Goal: Task Accomplishment & Management: Use online tool/utility

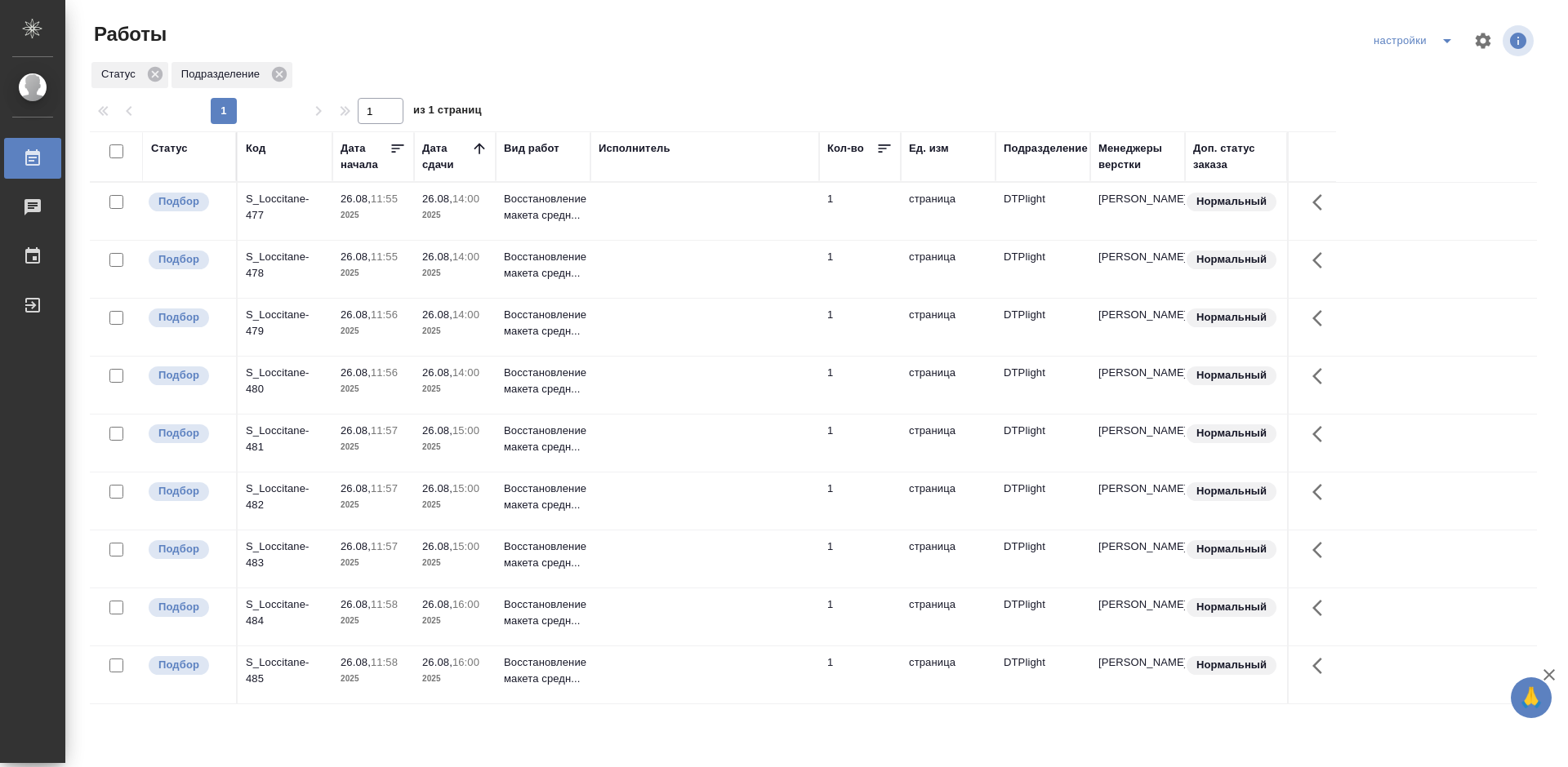
click at [285, 197] on div "S_Loccitane-477" at bounding box center [285, 207] width 79 height 33
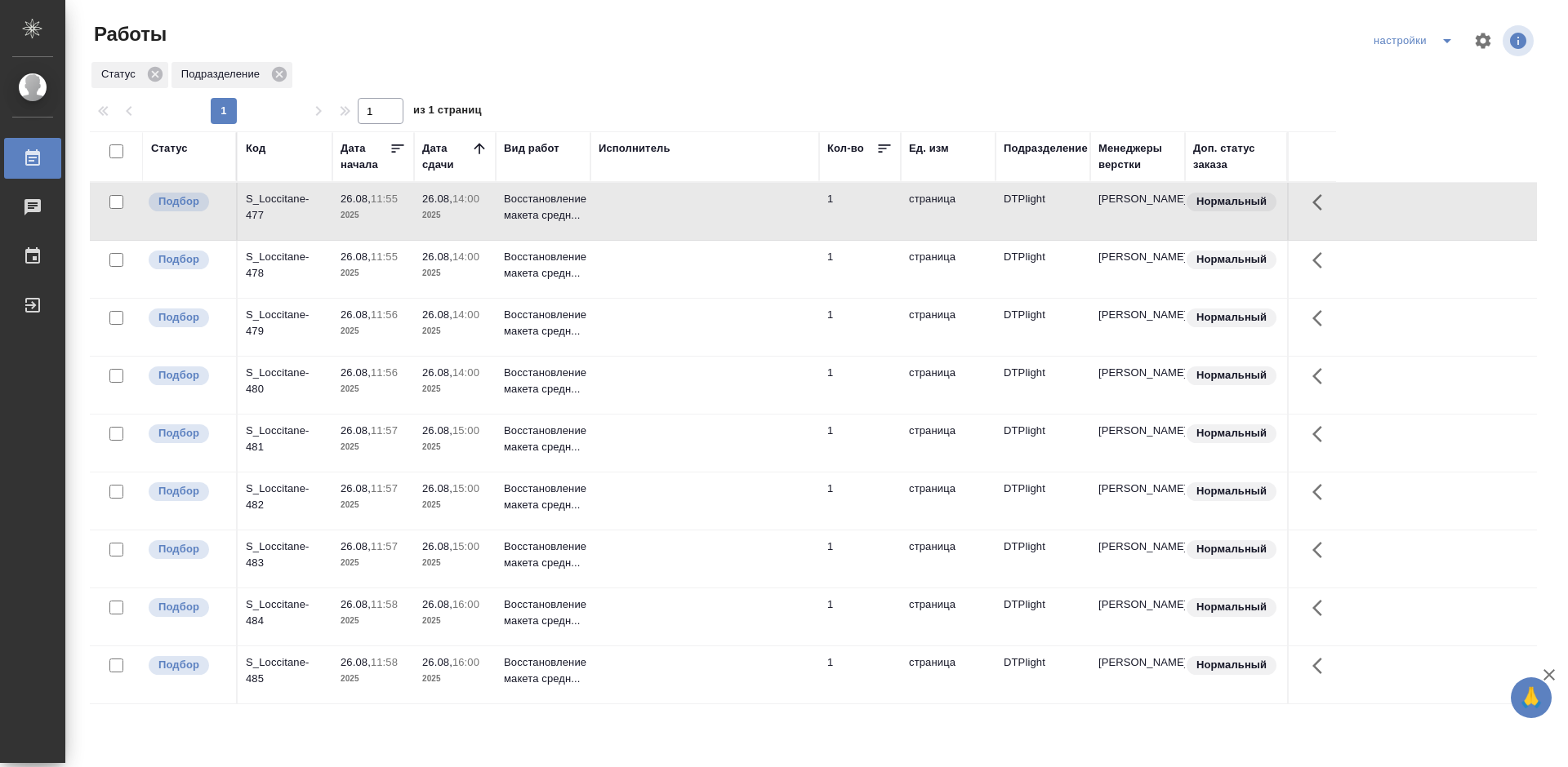
click at [285, 197] on div "S_Loccitane-477" at bounding box center [285, 207] width 79 height 33
click at [301, 252] on div "S_Loccitane-478" at bounding box center [285, 266] width 79 height 33
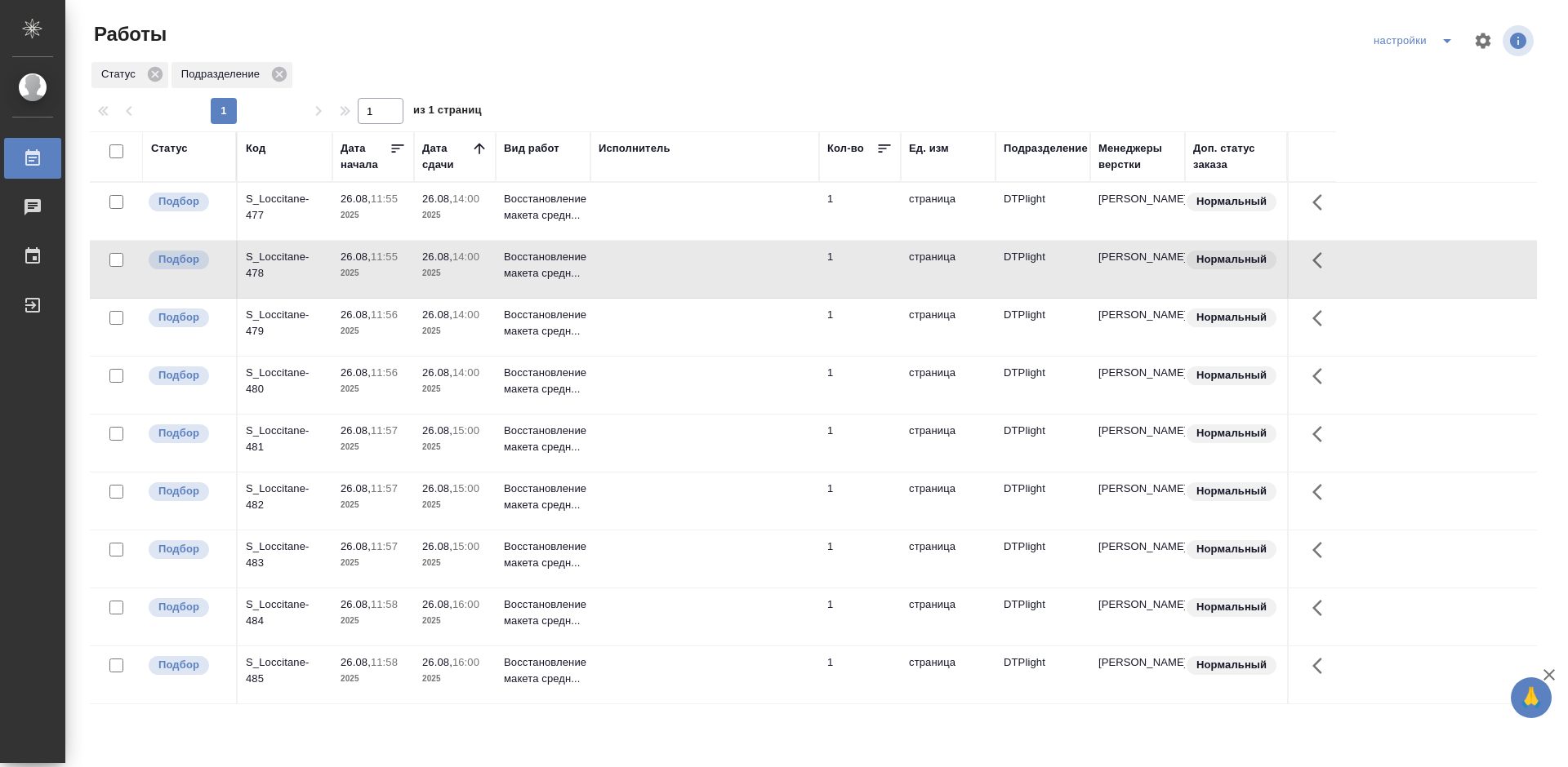
click at [276, 313] on div "S_Loccitane-479" at bounding box center [285, 323] width 79 height 33
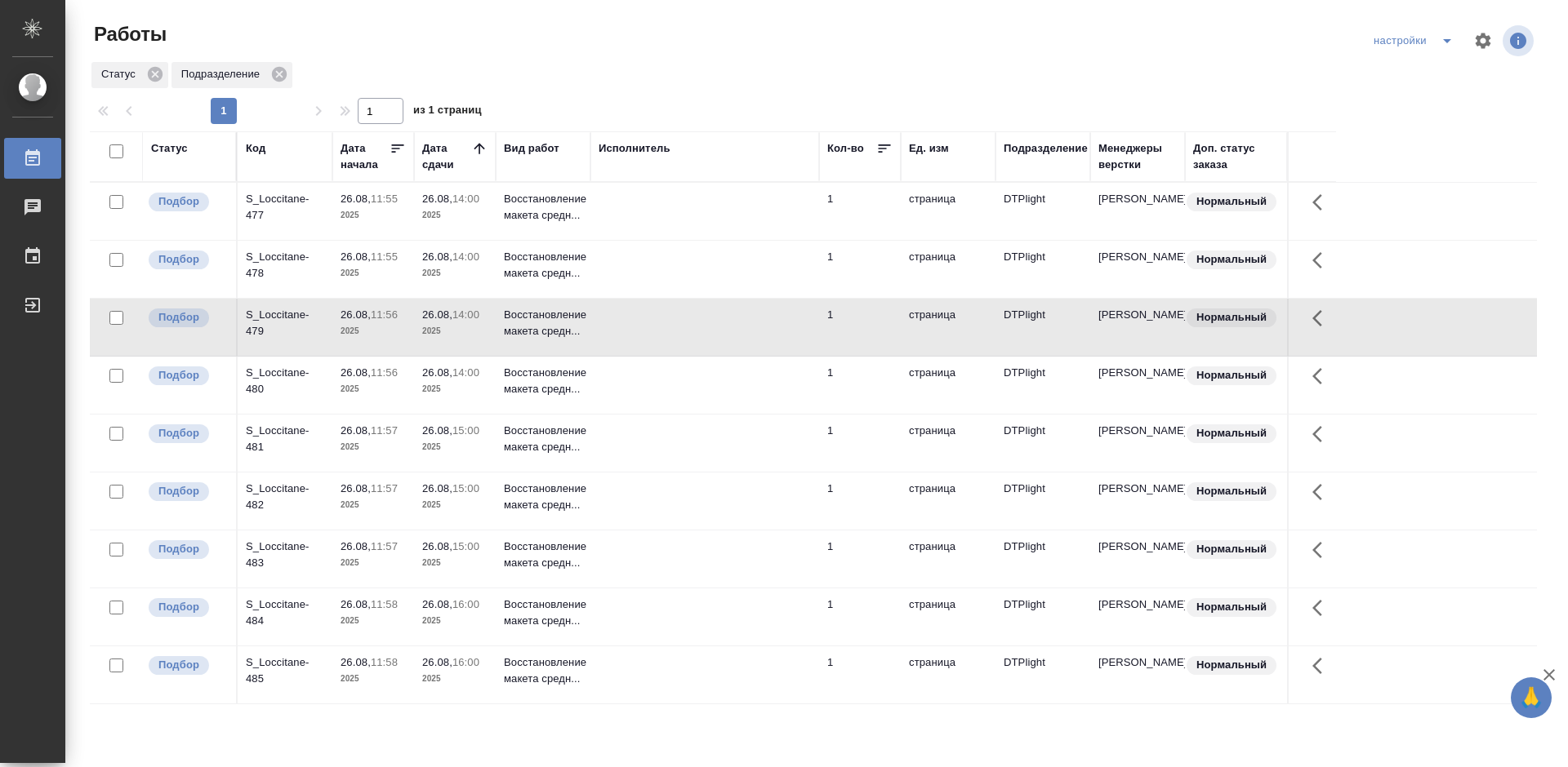
click at [276, 669] on div "S_Loccitane-485" at bounding box center [285, 671] width 79 height 33
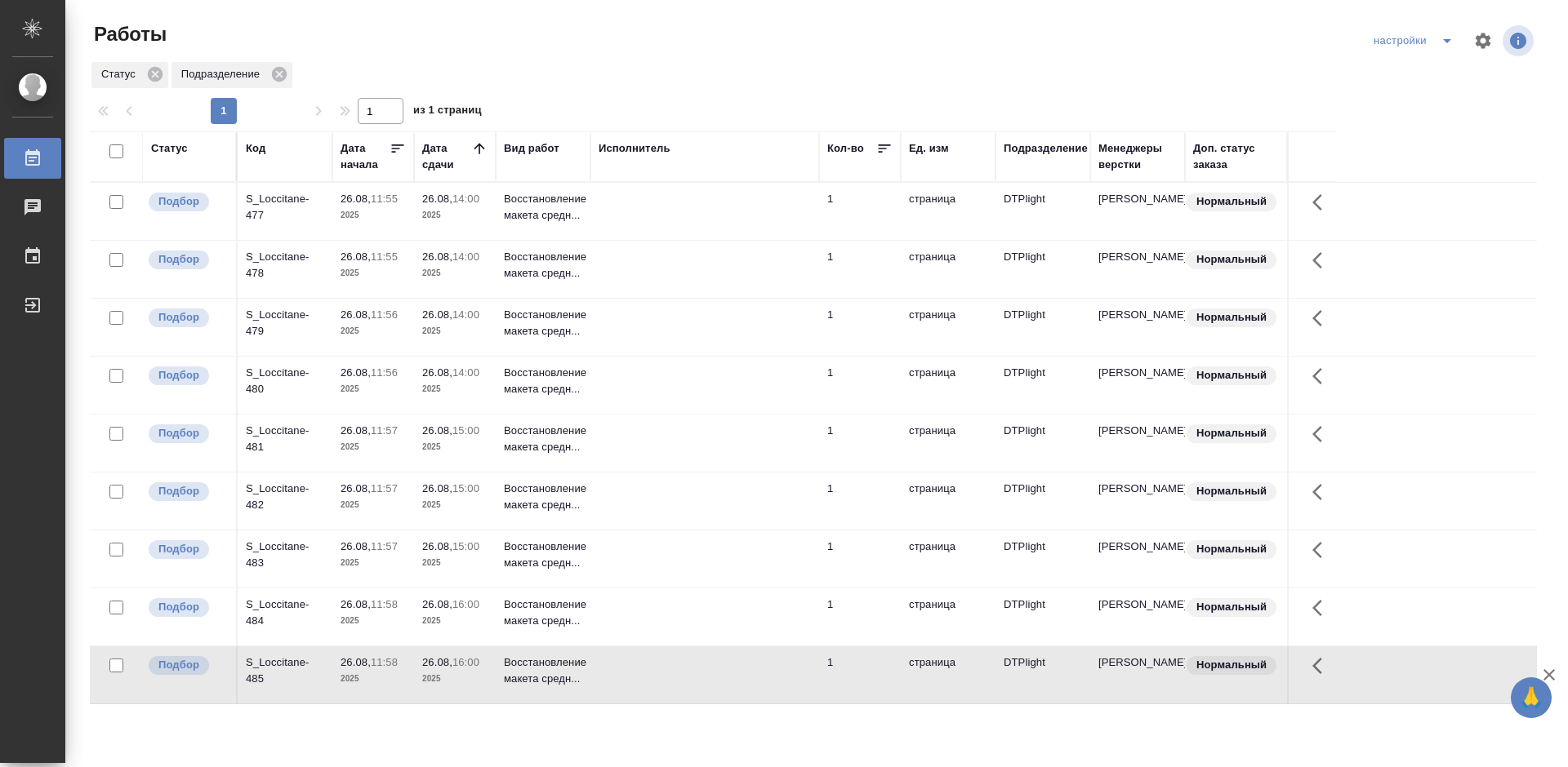
click at [276, 669] on div "S_Loccitane-485" at bounding box center [285, 671] width 79 height 33
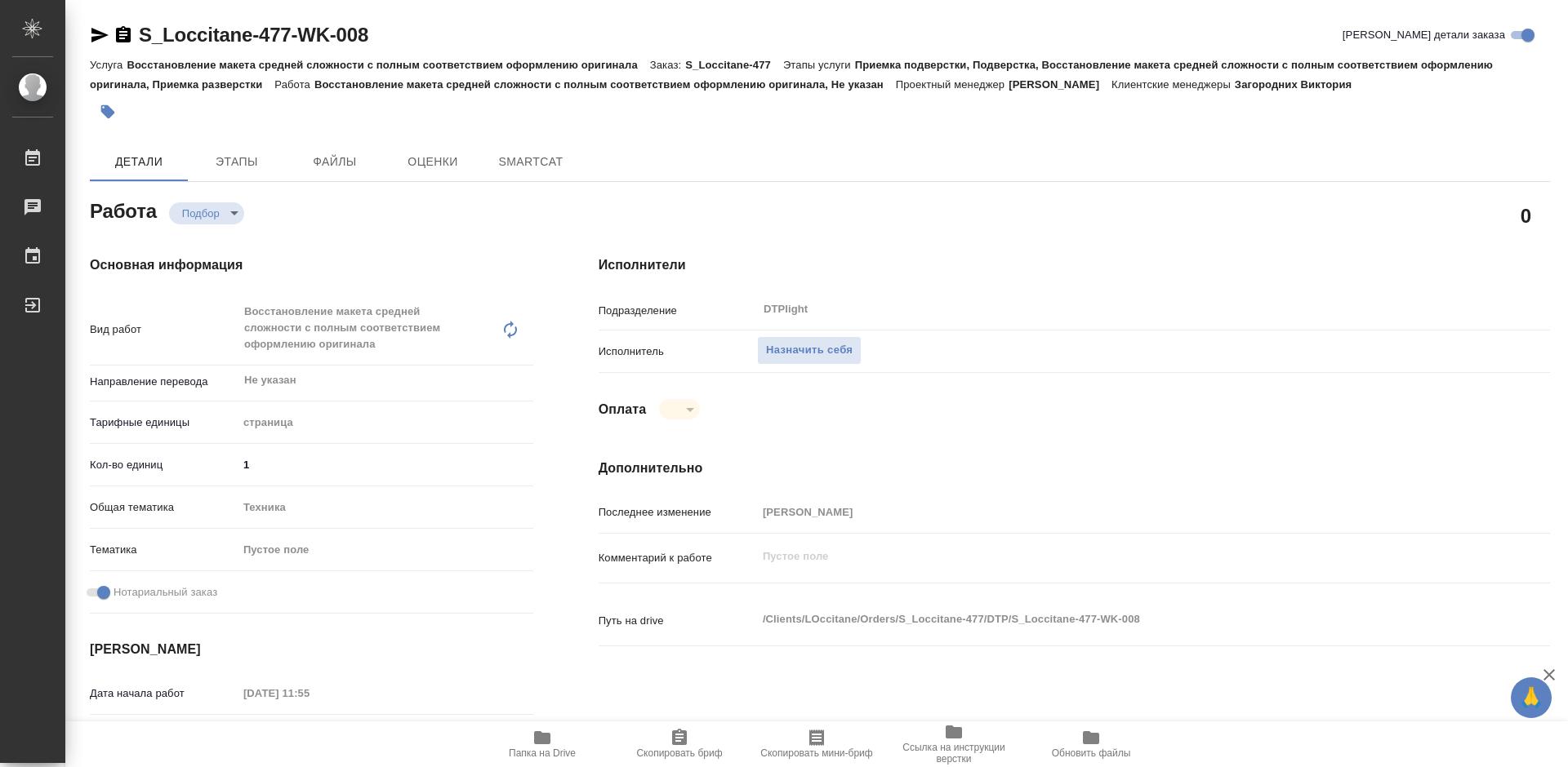
type textarea "x"
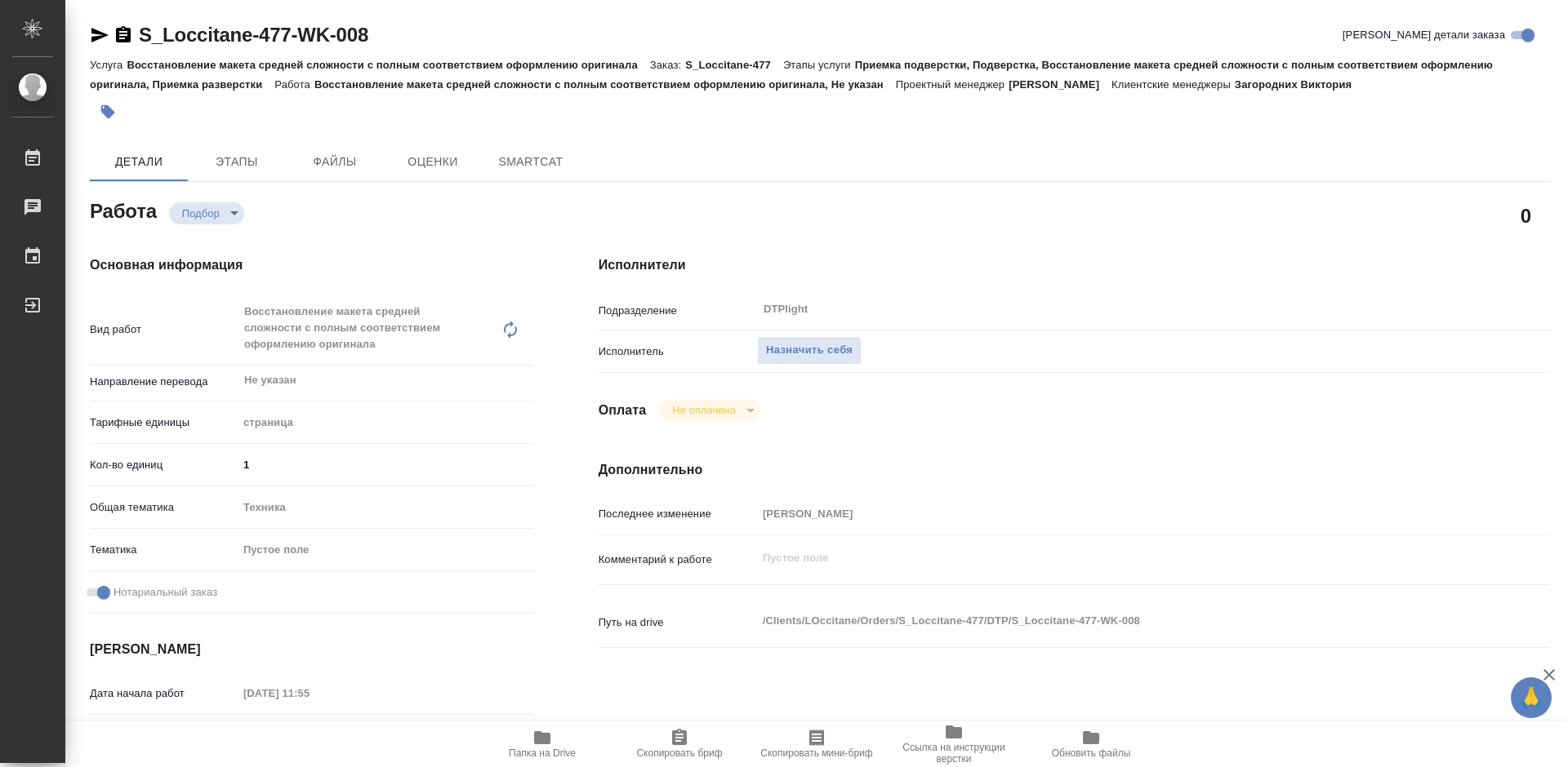
type textarea "x"
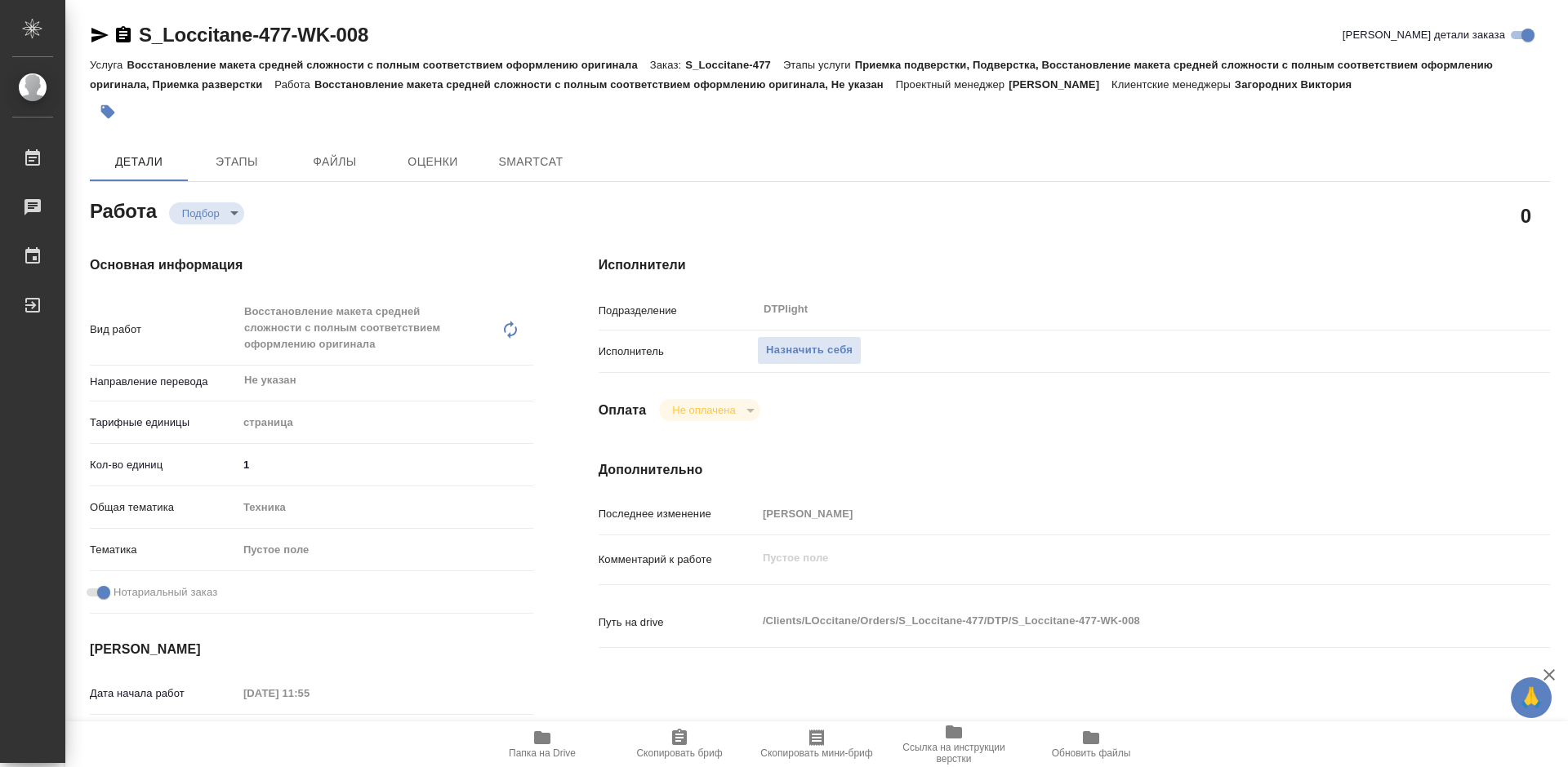
type textarea "x"
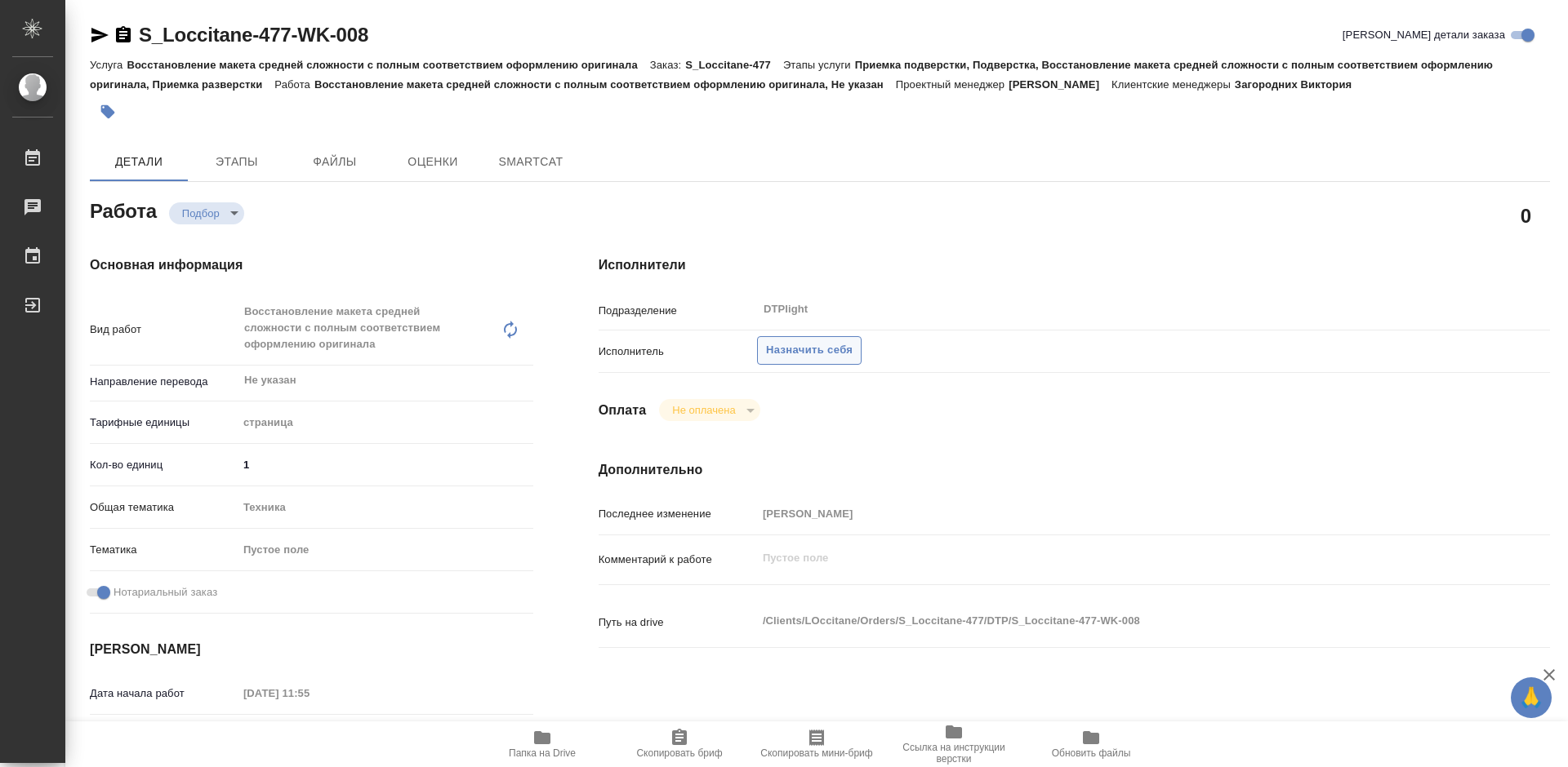
type textarea "x"
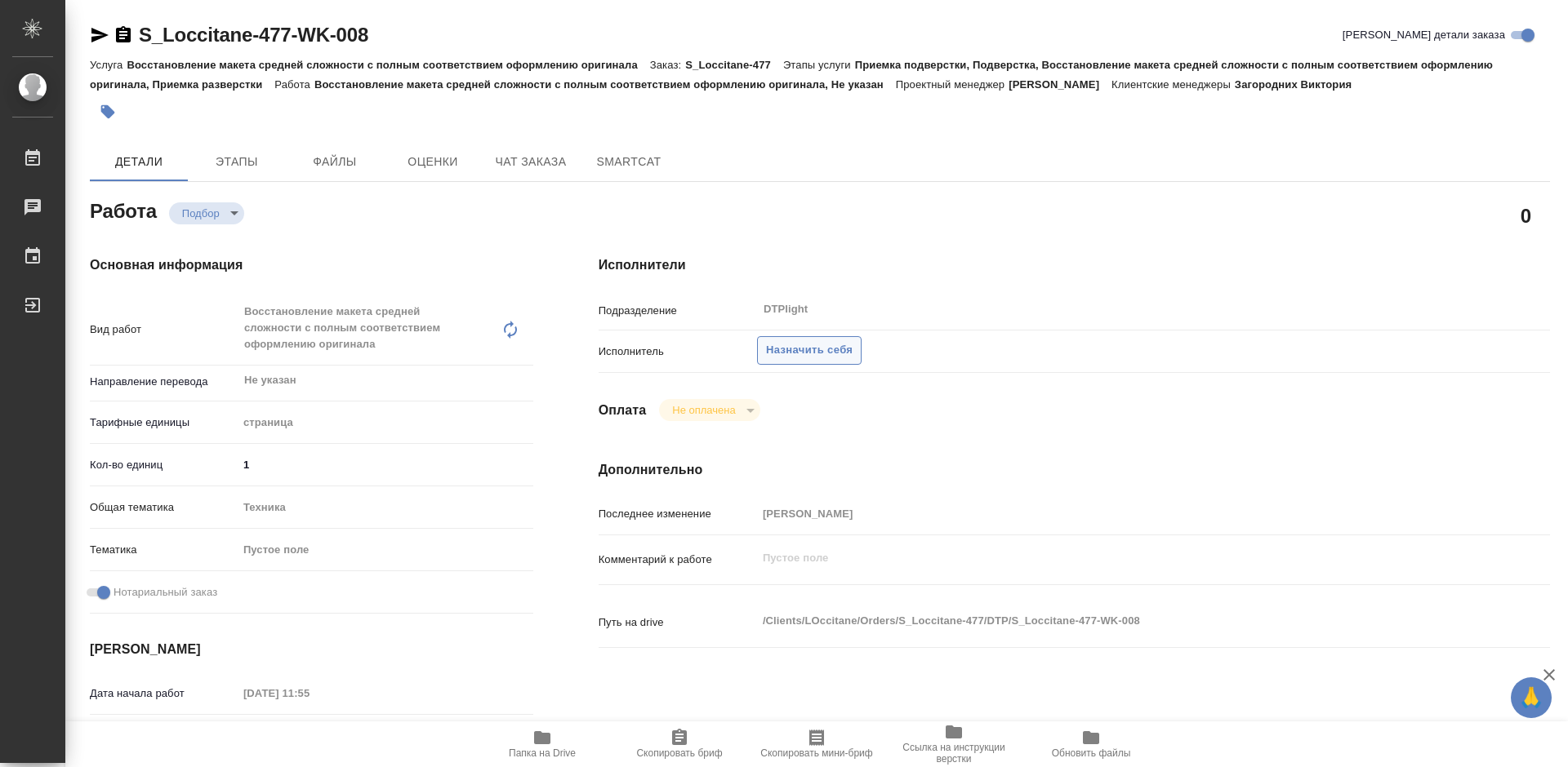
scroll to position [163, 0]
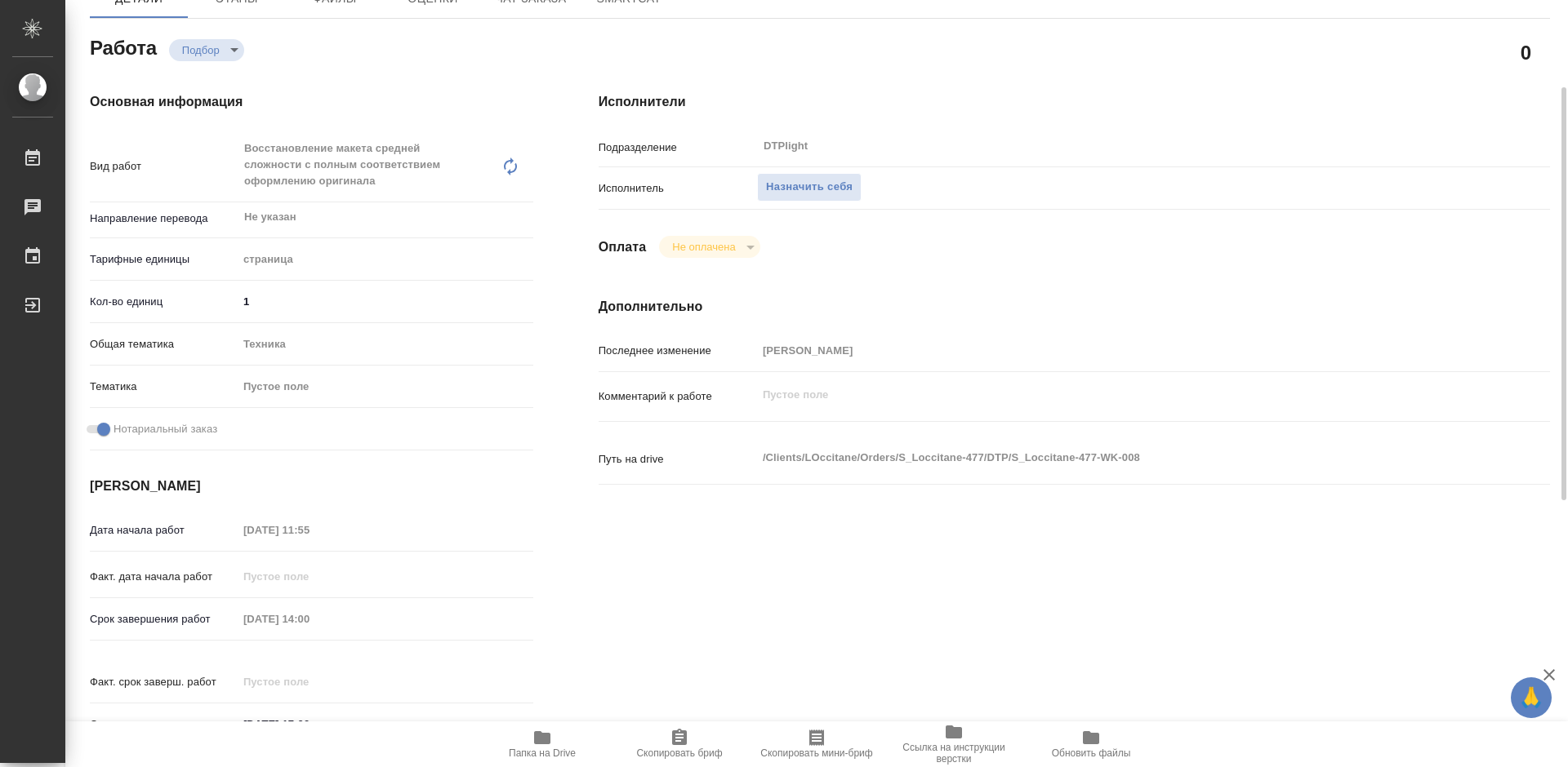
type textarea "x"
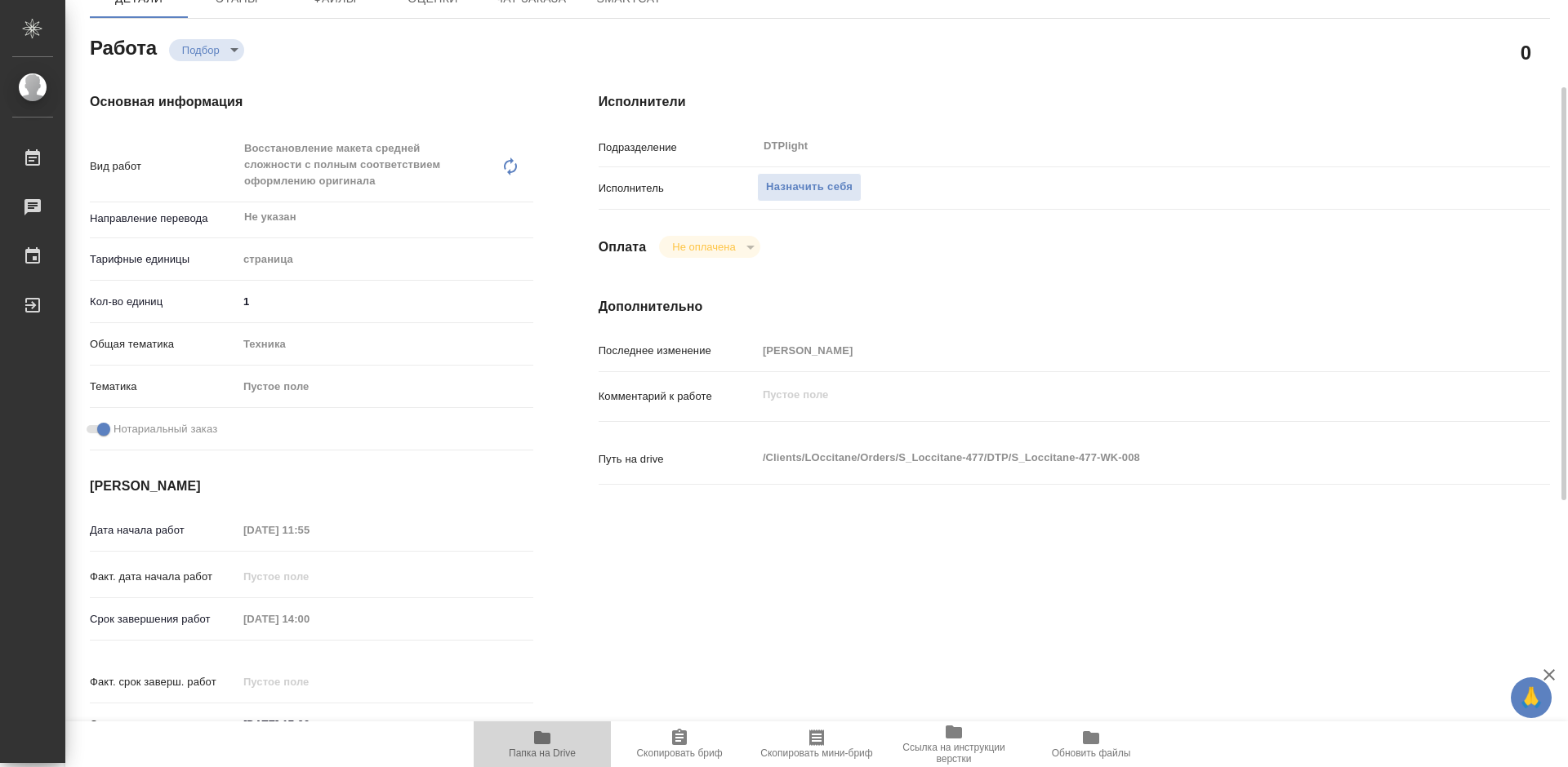
click at [548, 742] on icon "button" at bounding box center [542, 738] width 16 height 13
type textarea "x"
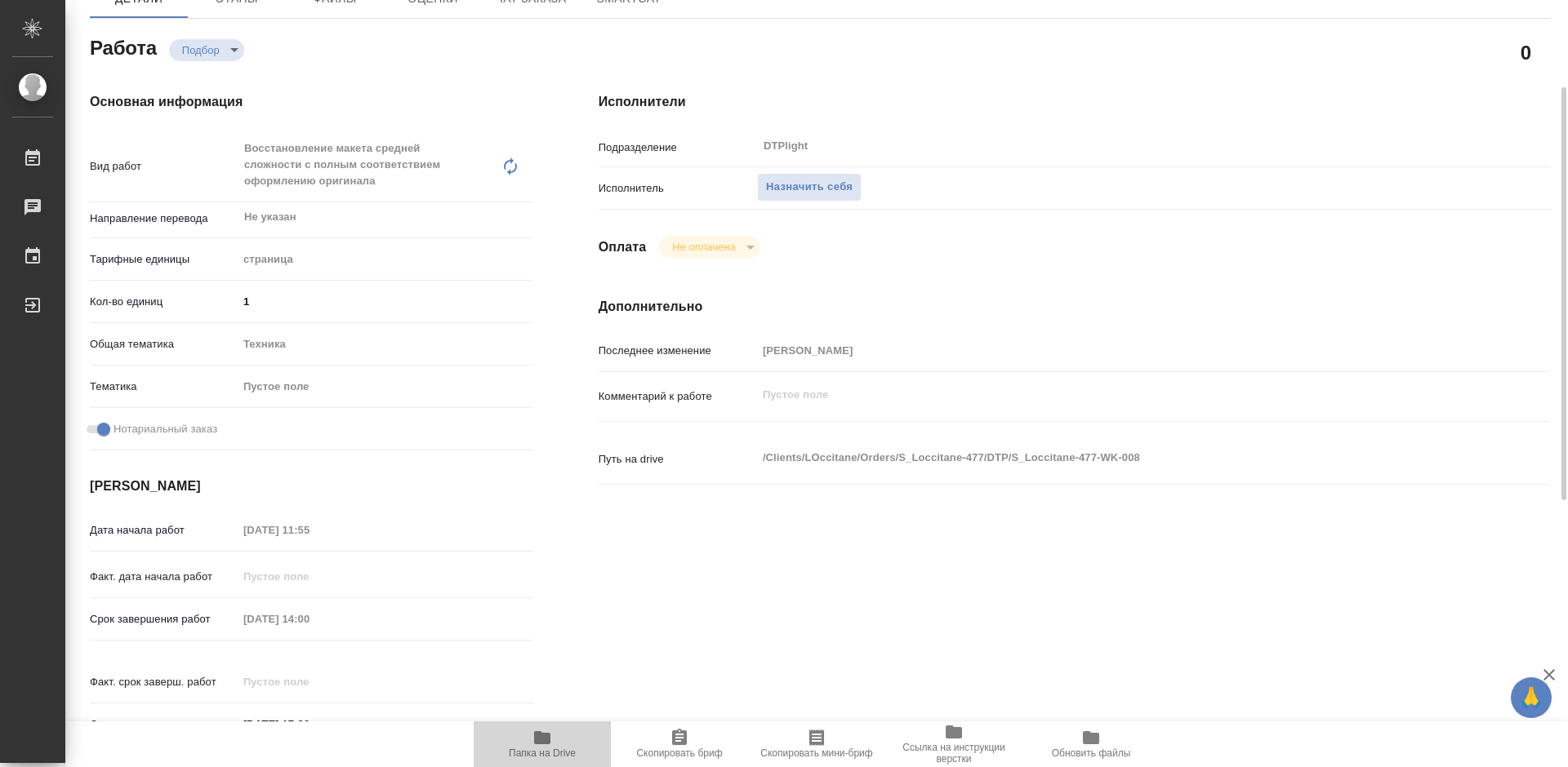
type textarea "x"
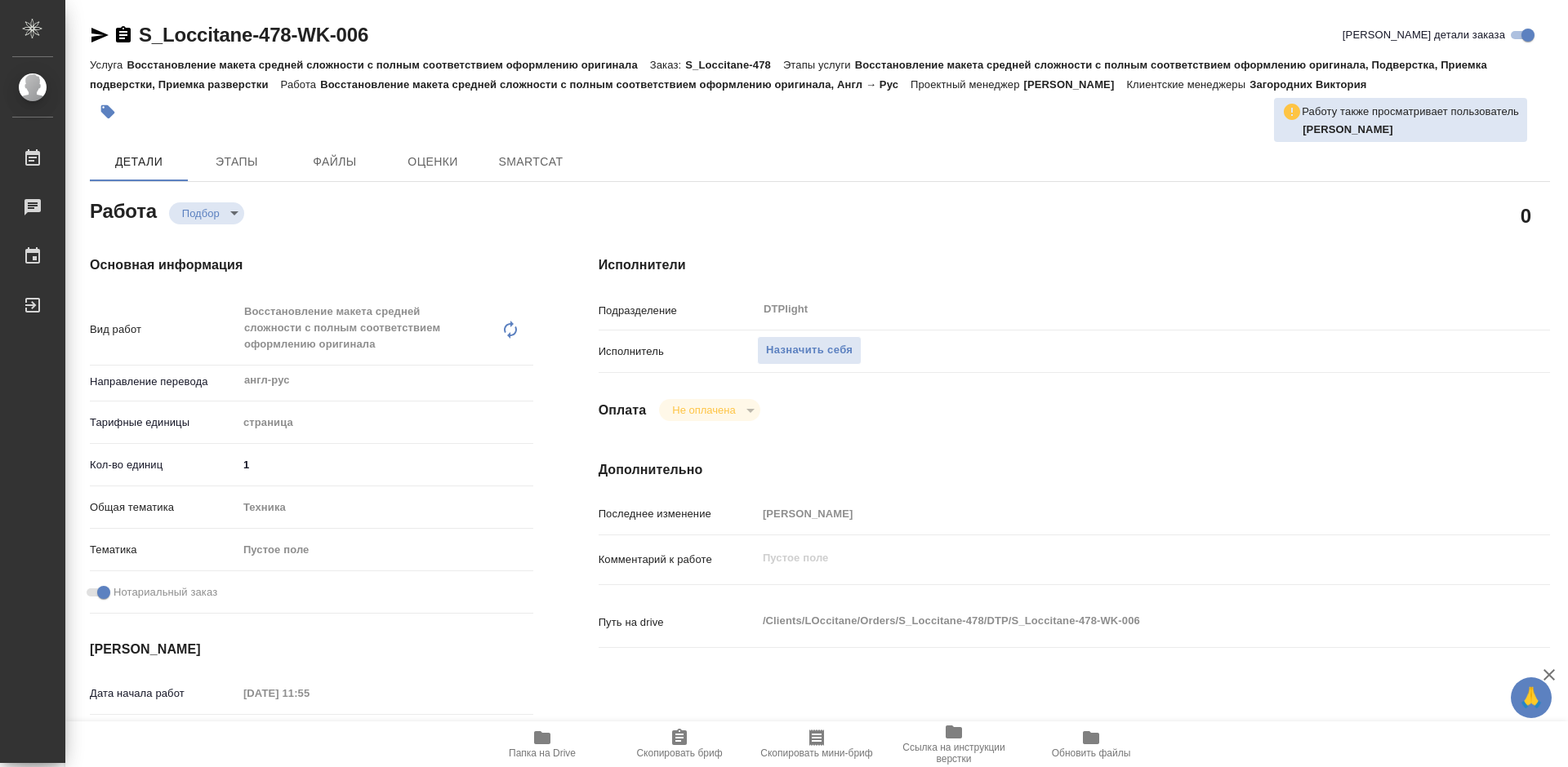
type textarea "x"
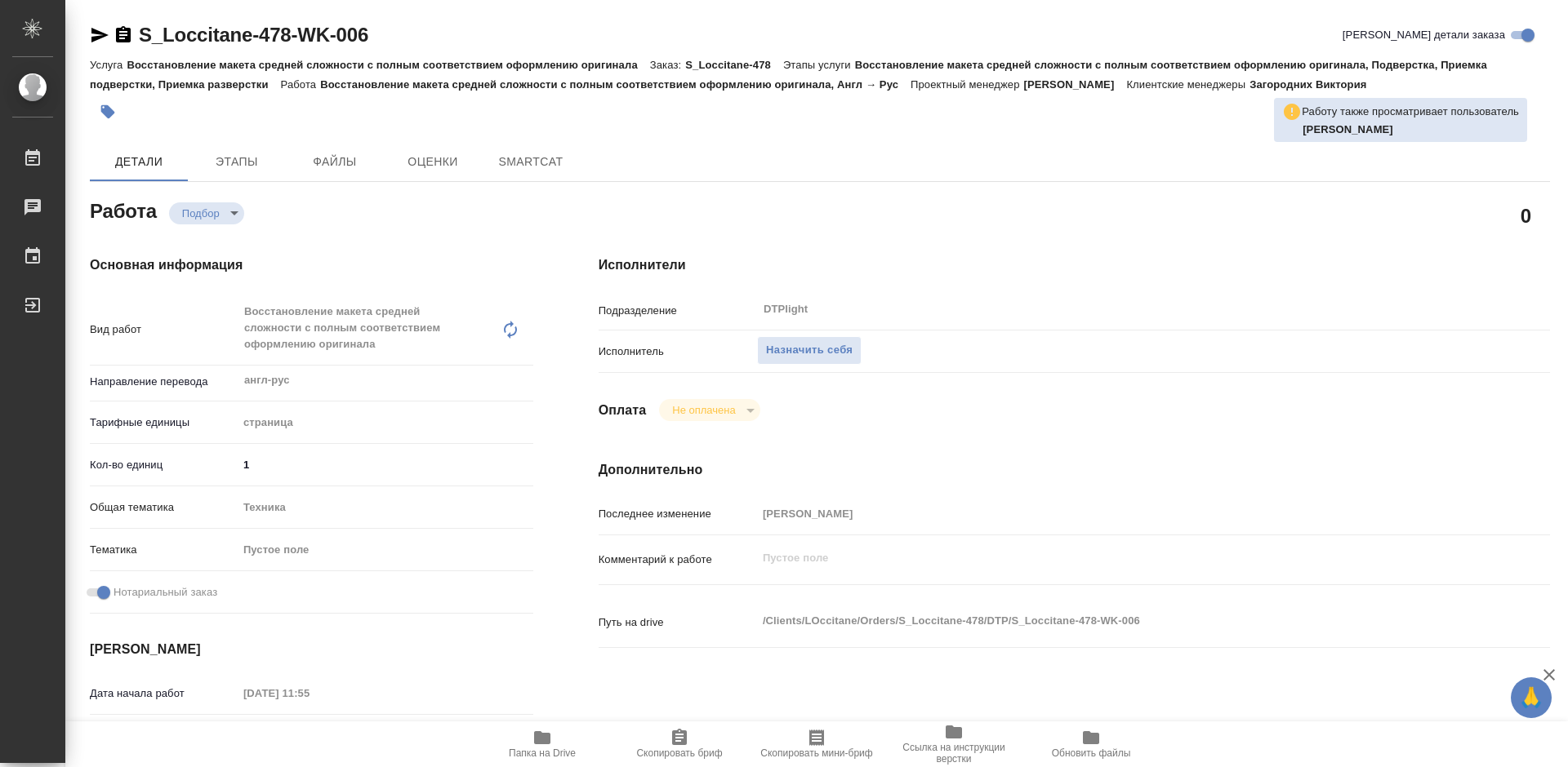
type textarea "x"
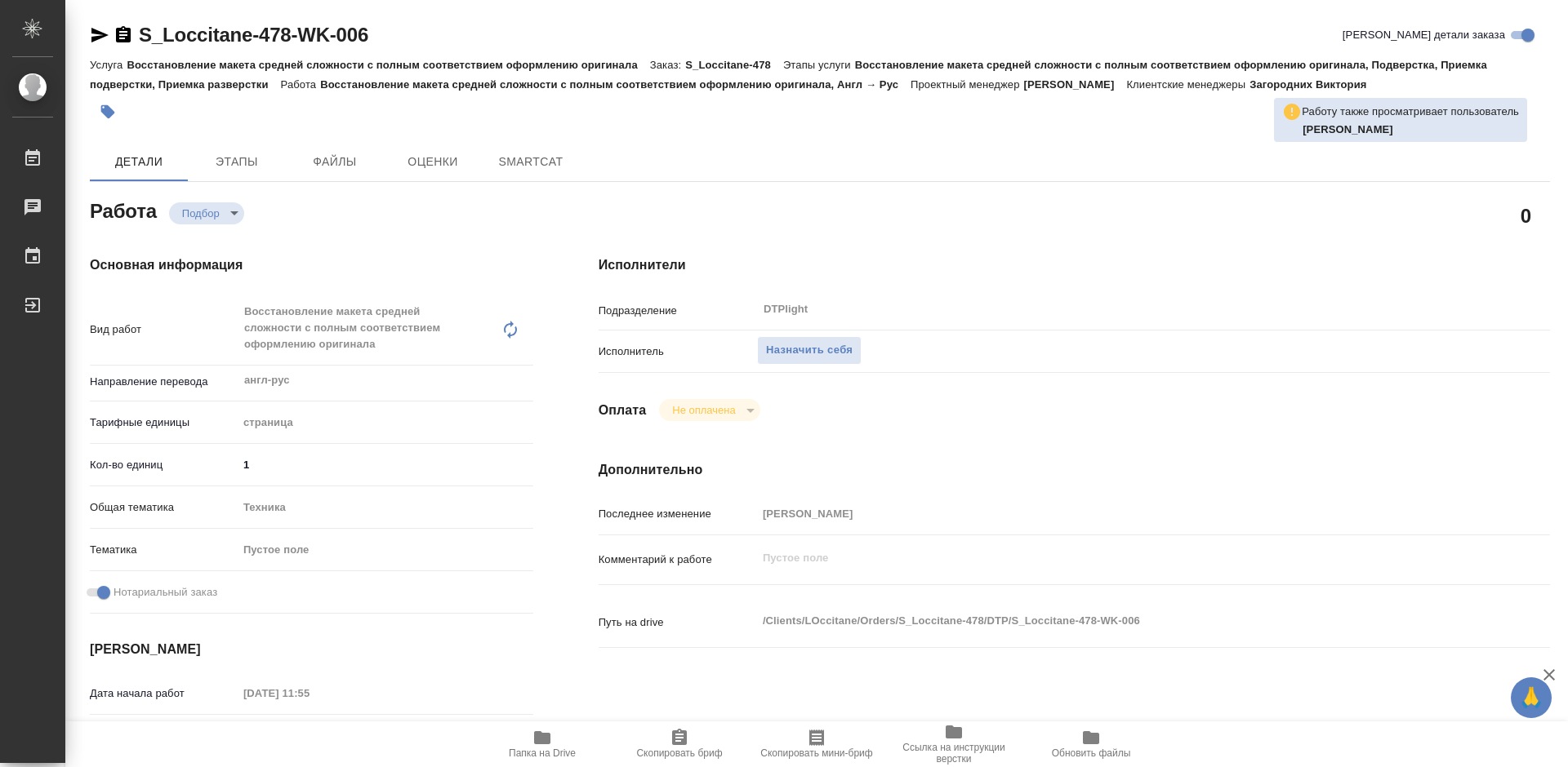
type textarea "x"
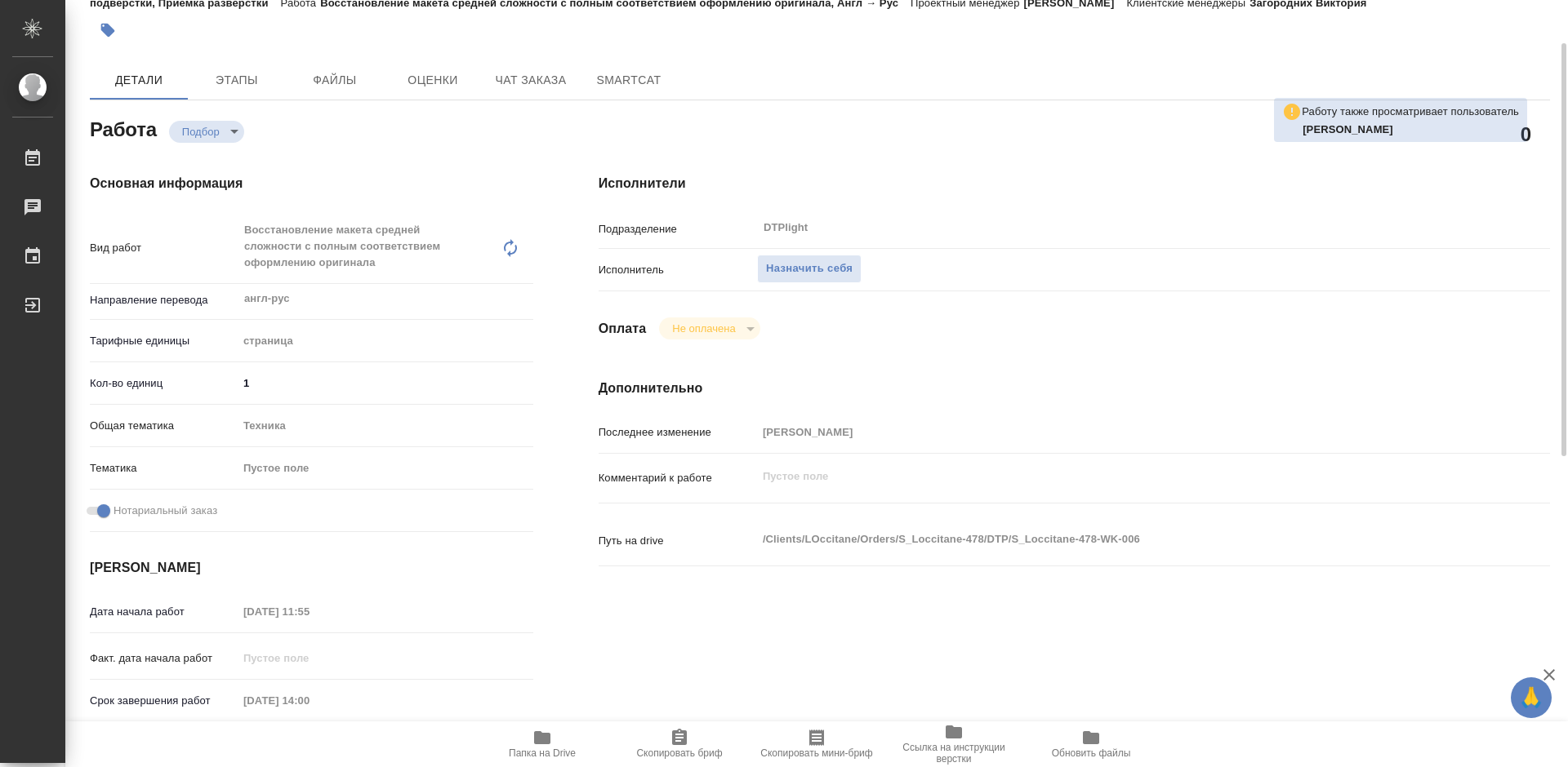
scroll to position [163, 0]
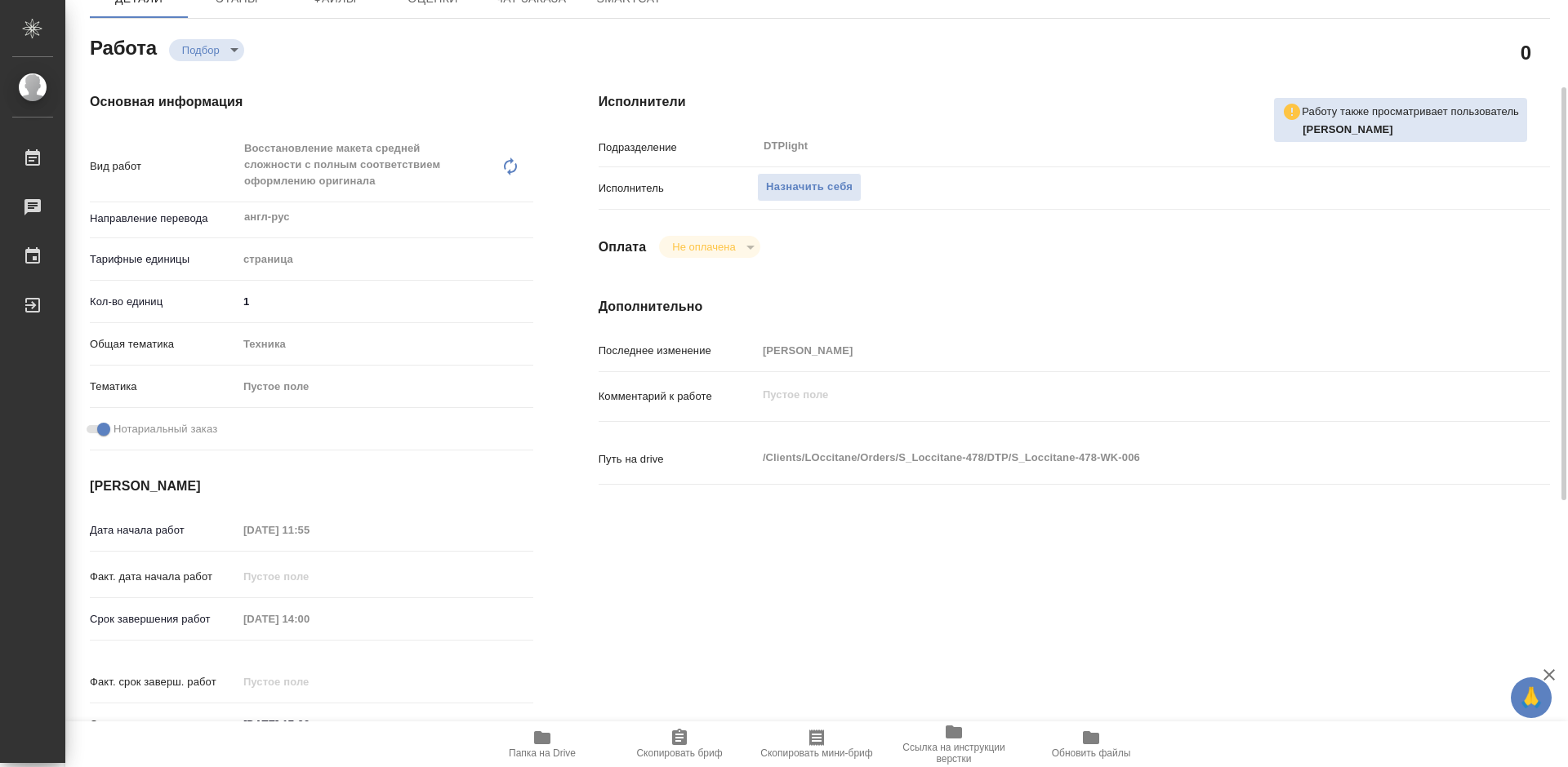
type textarea "x"
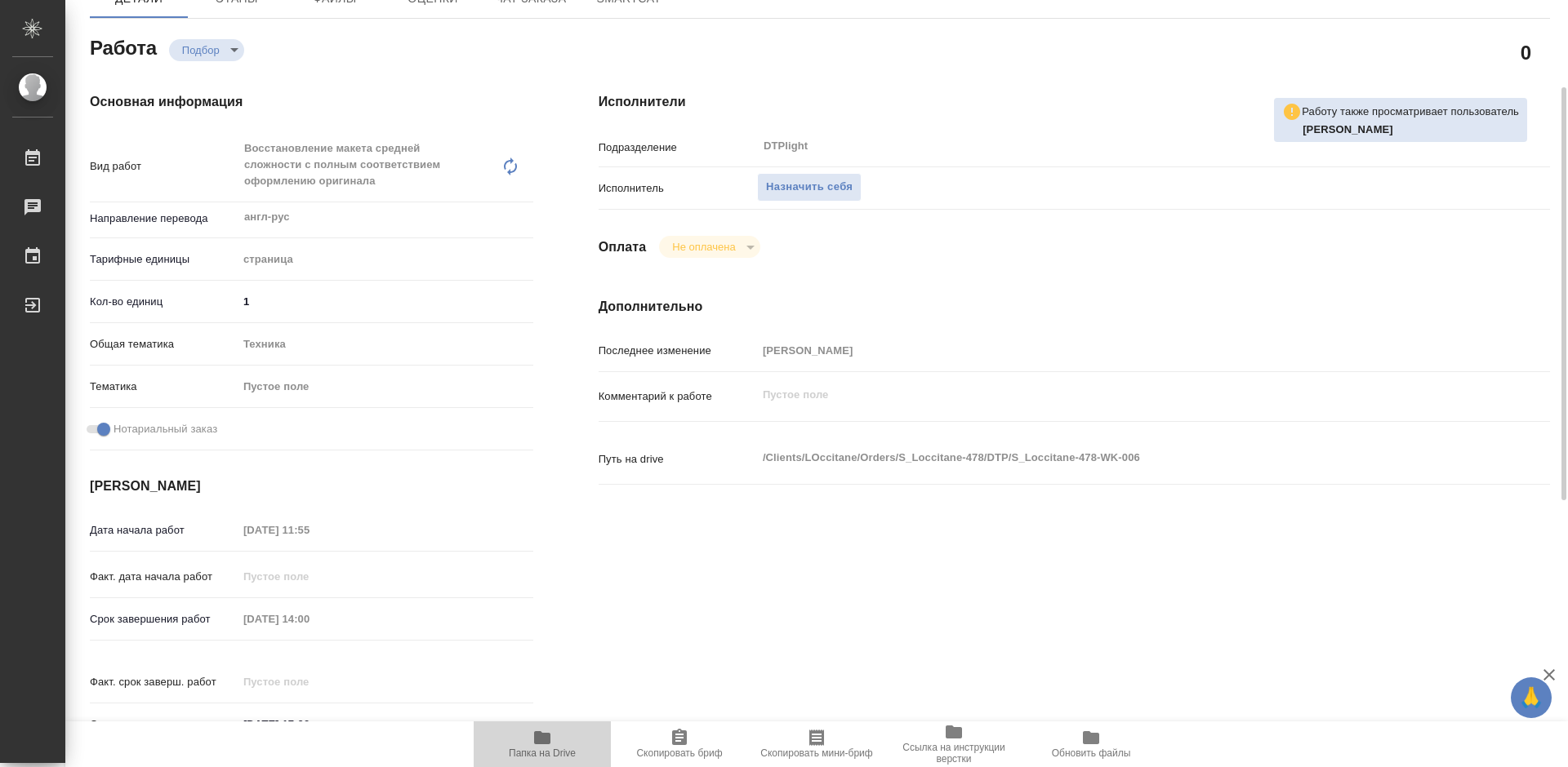
click at [563, 747] on span "Папка на Drive" at bounding box center [542, 744] width 118 height 31
type textarea "x"
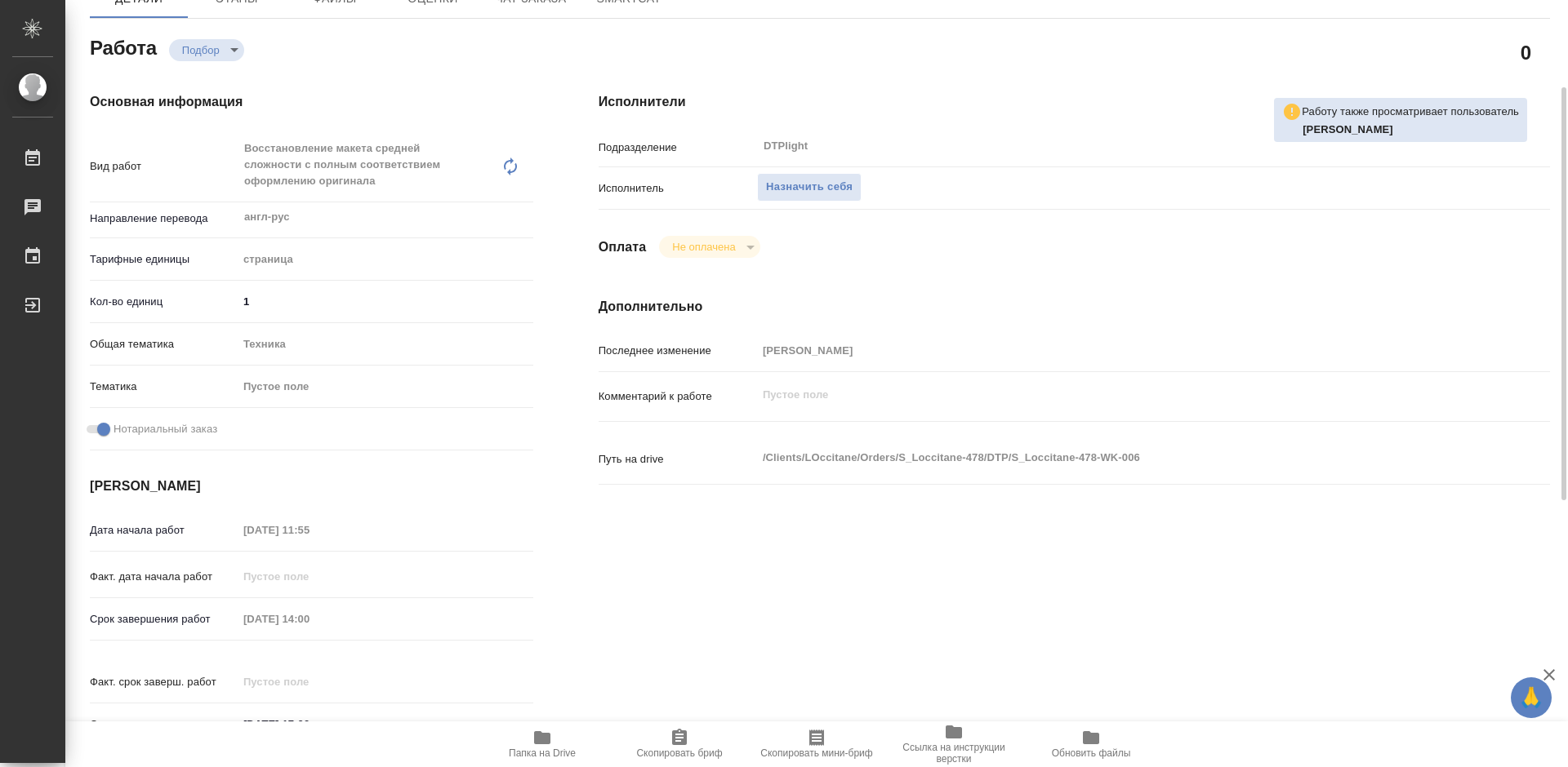
type textarea "x"
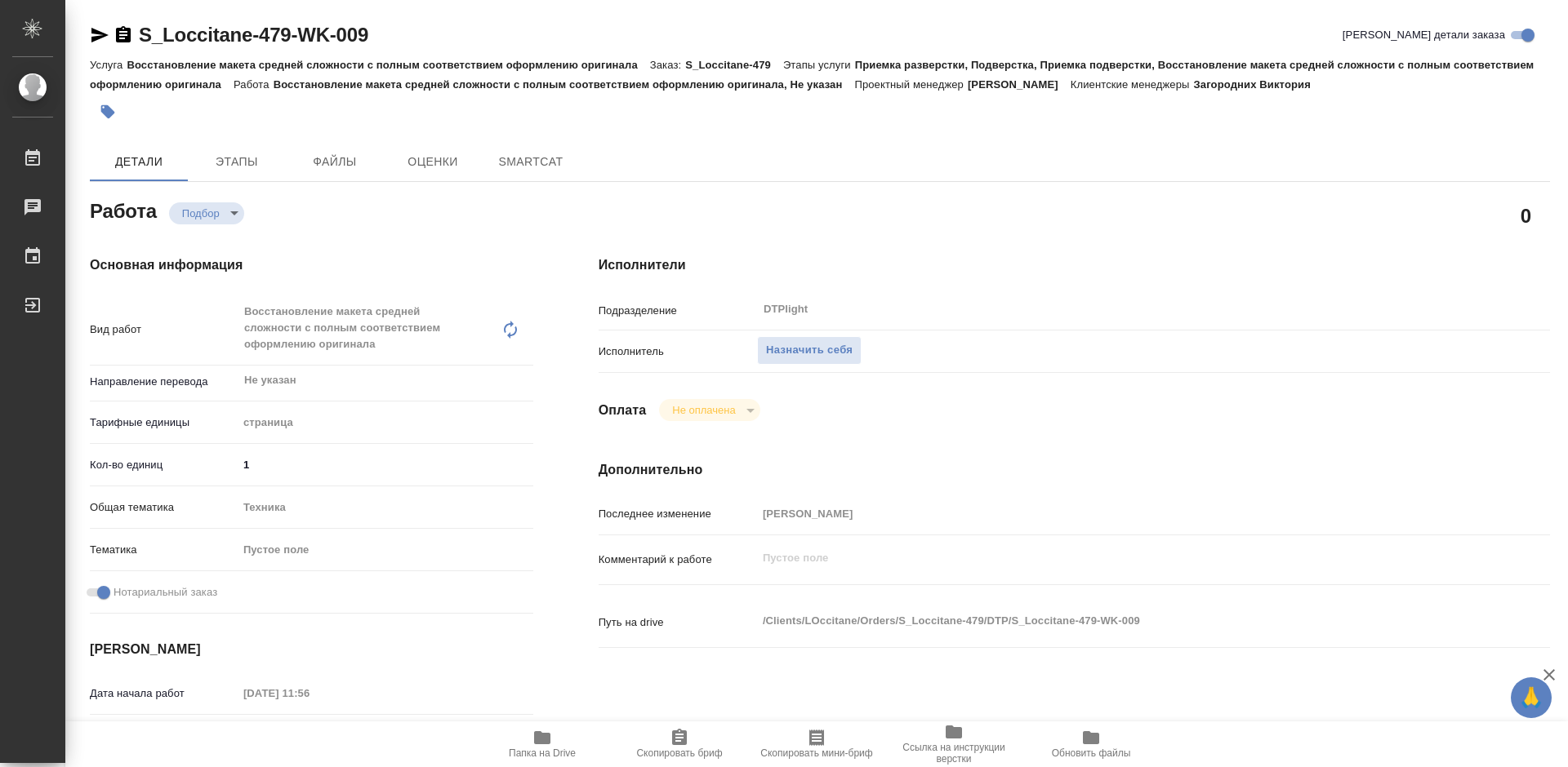
type textarea "x"
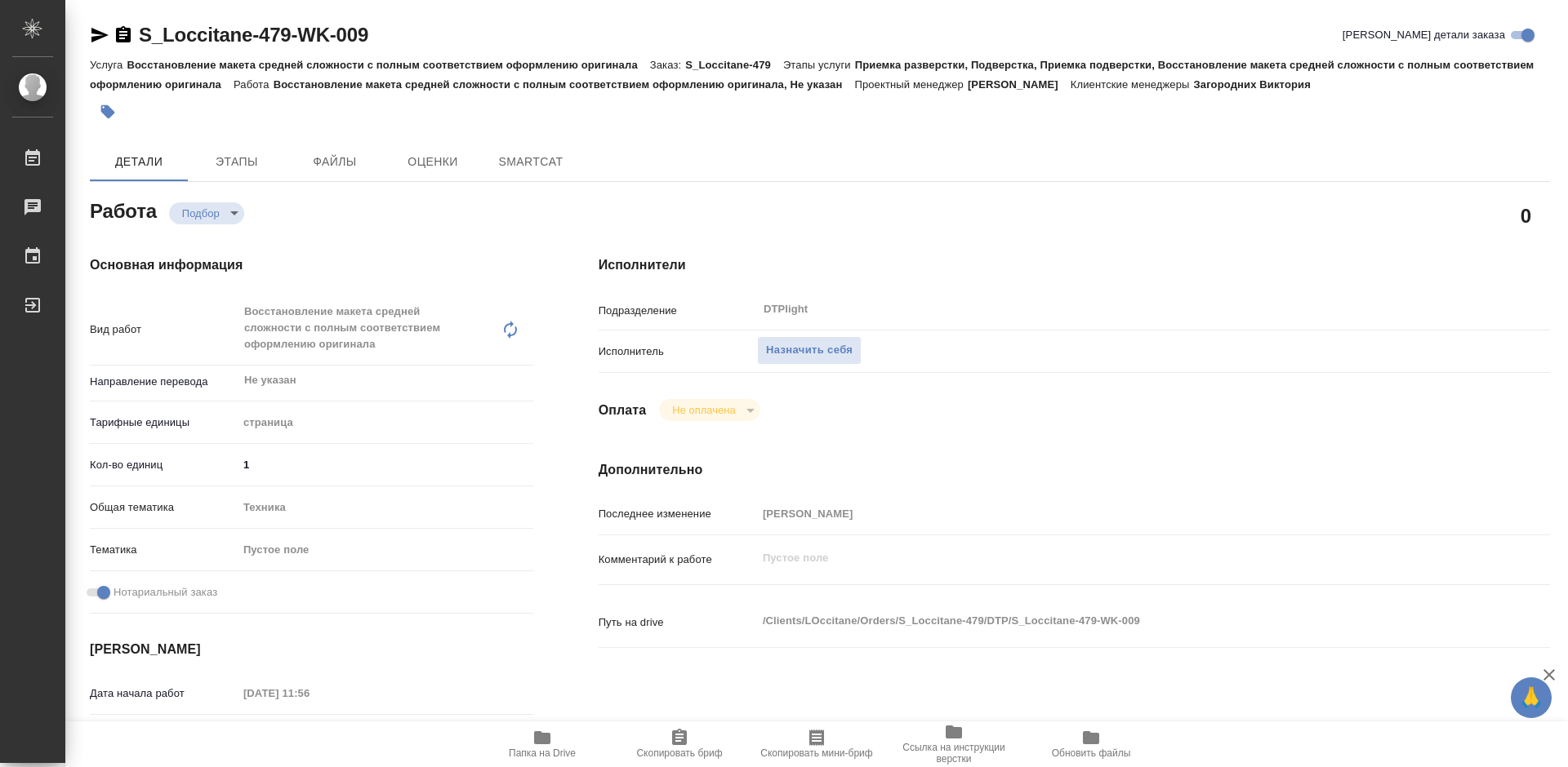
type textarea "x"
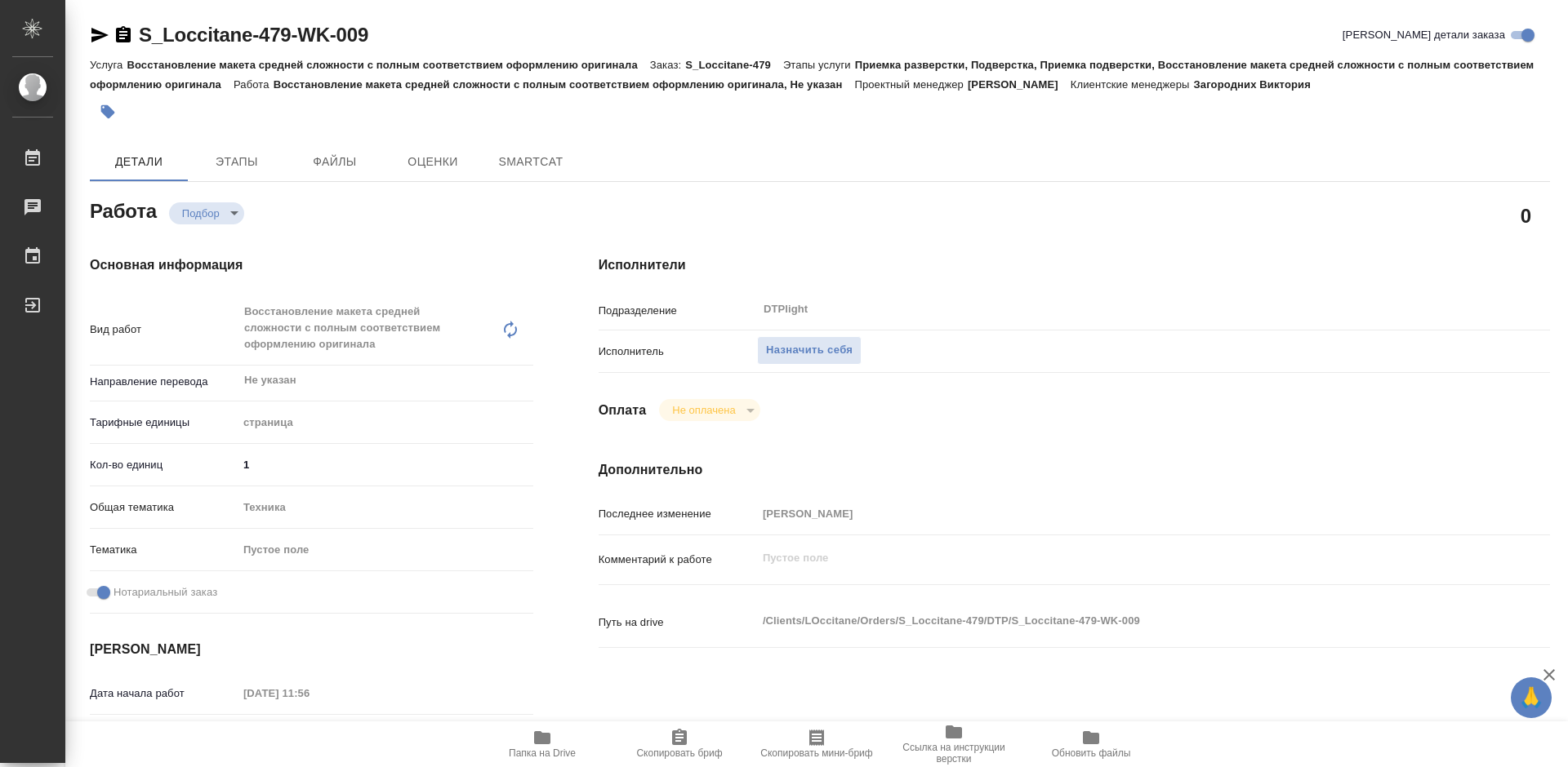
type textarea "x"
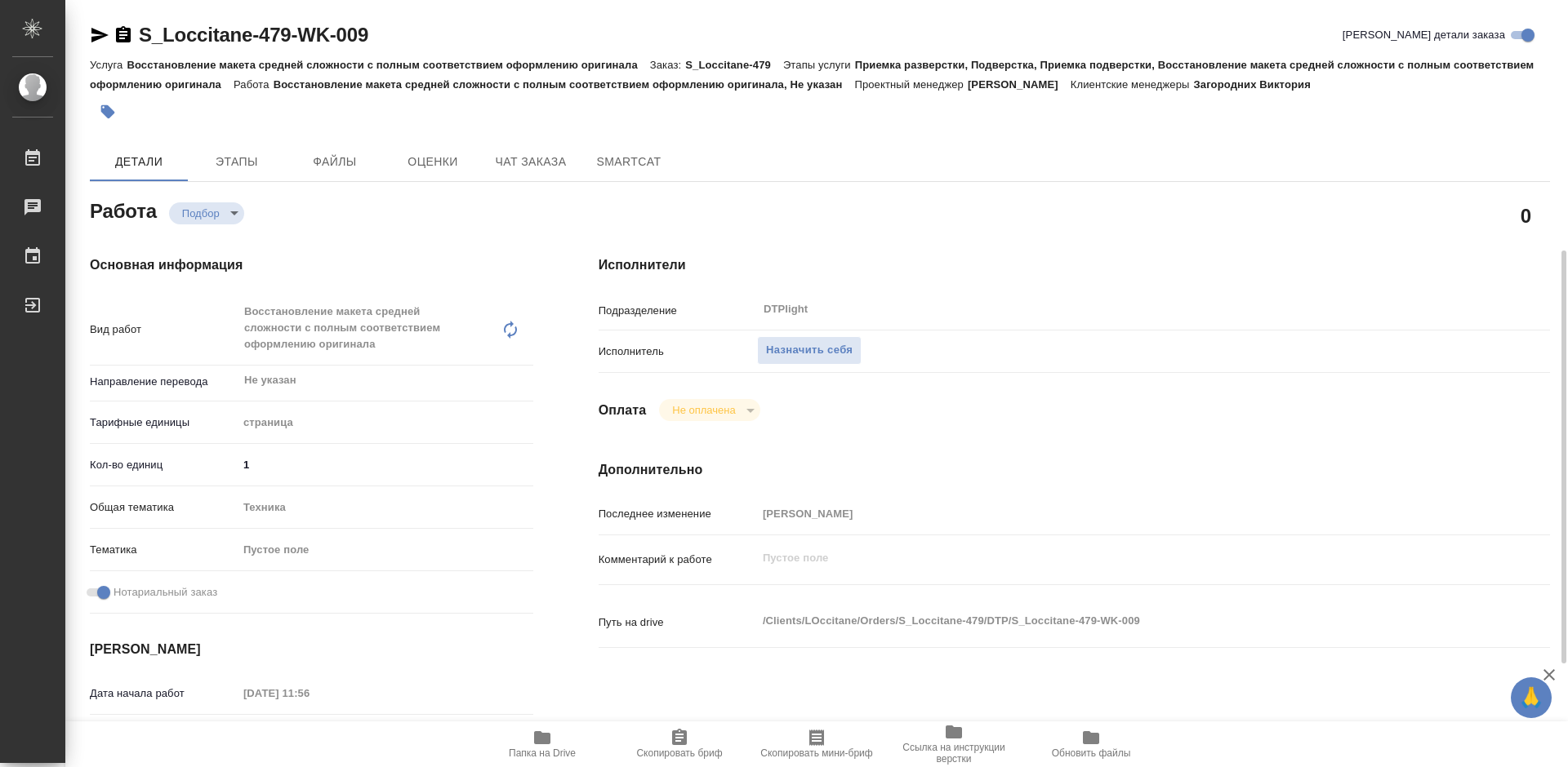
scroll to position [163, 0]
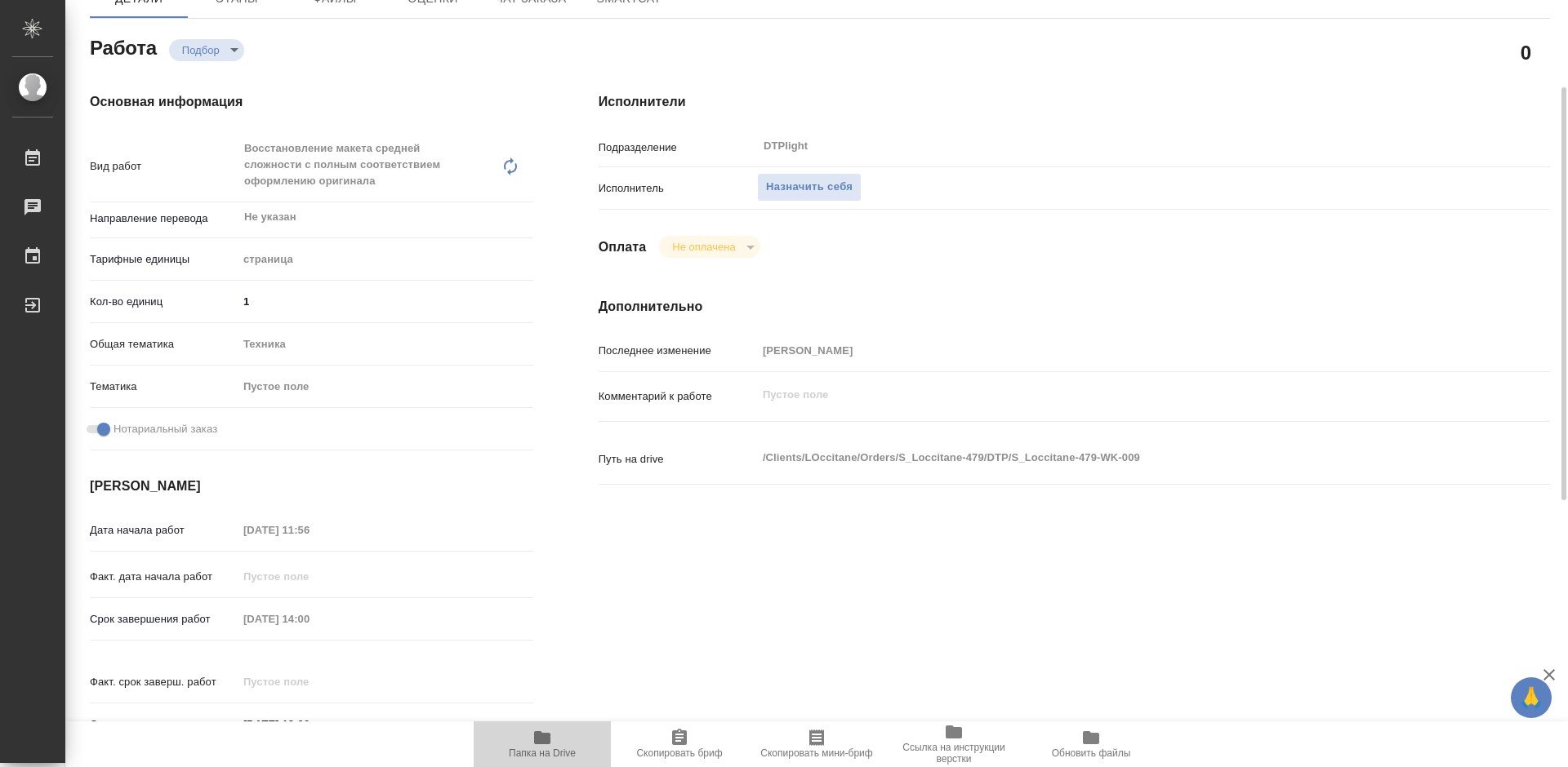
click at [558, 741] on span "Папка на Drive" at bounding box center [542, 744] width 118 height 31
type textarea "x"
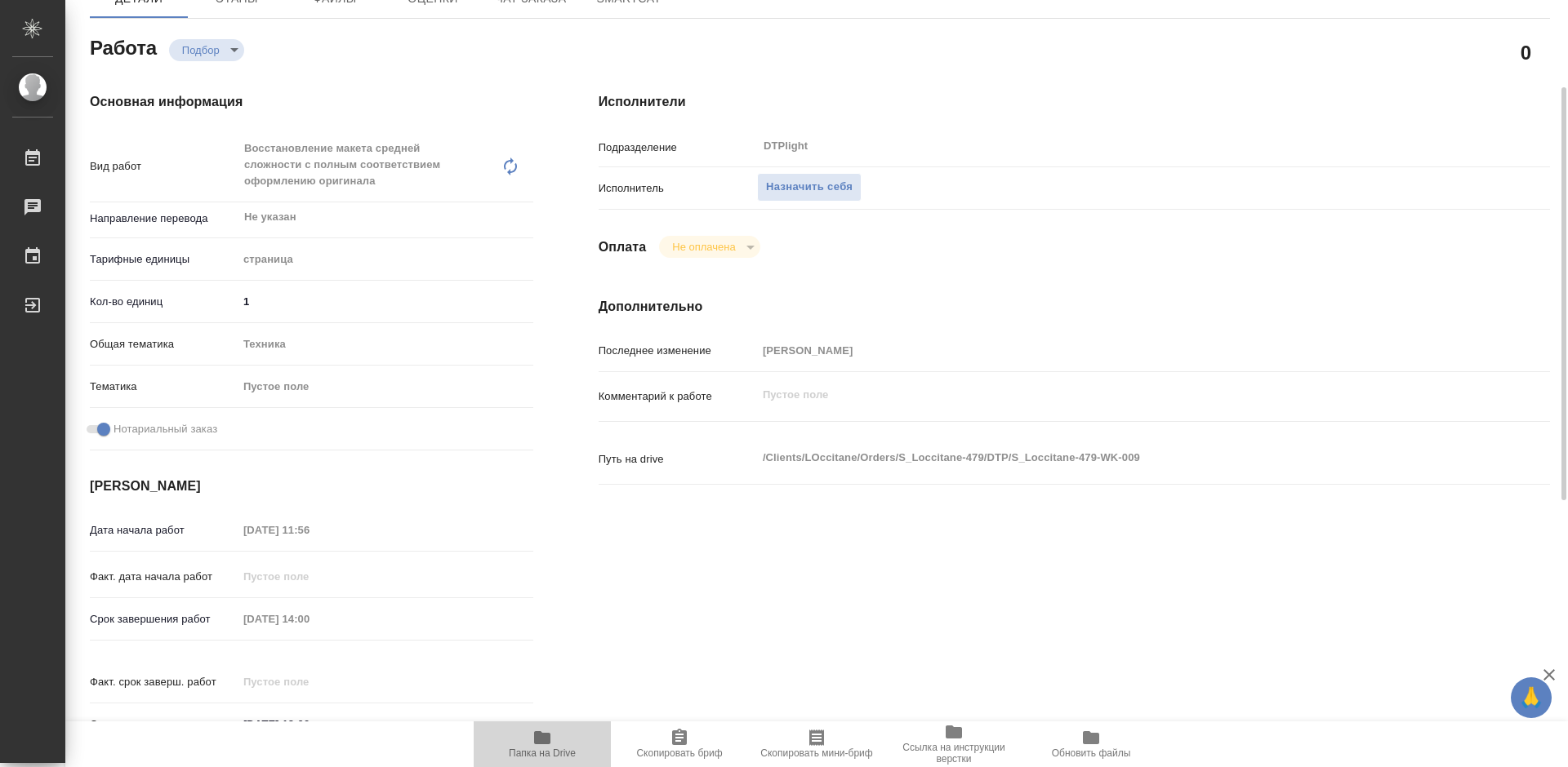
type textarea "x"
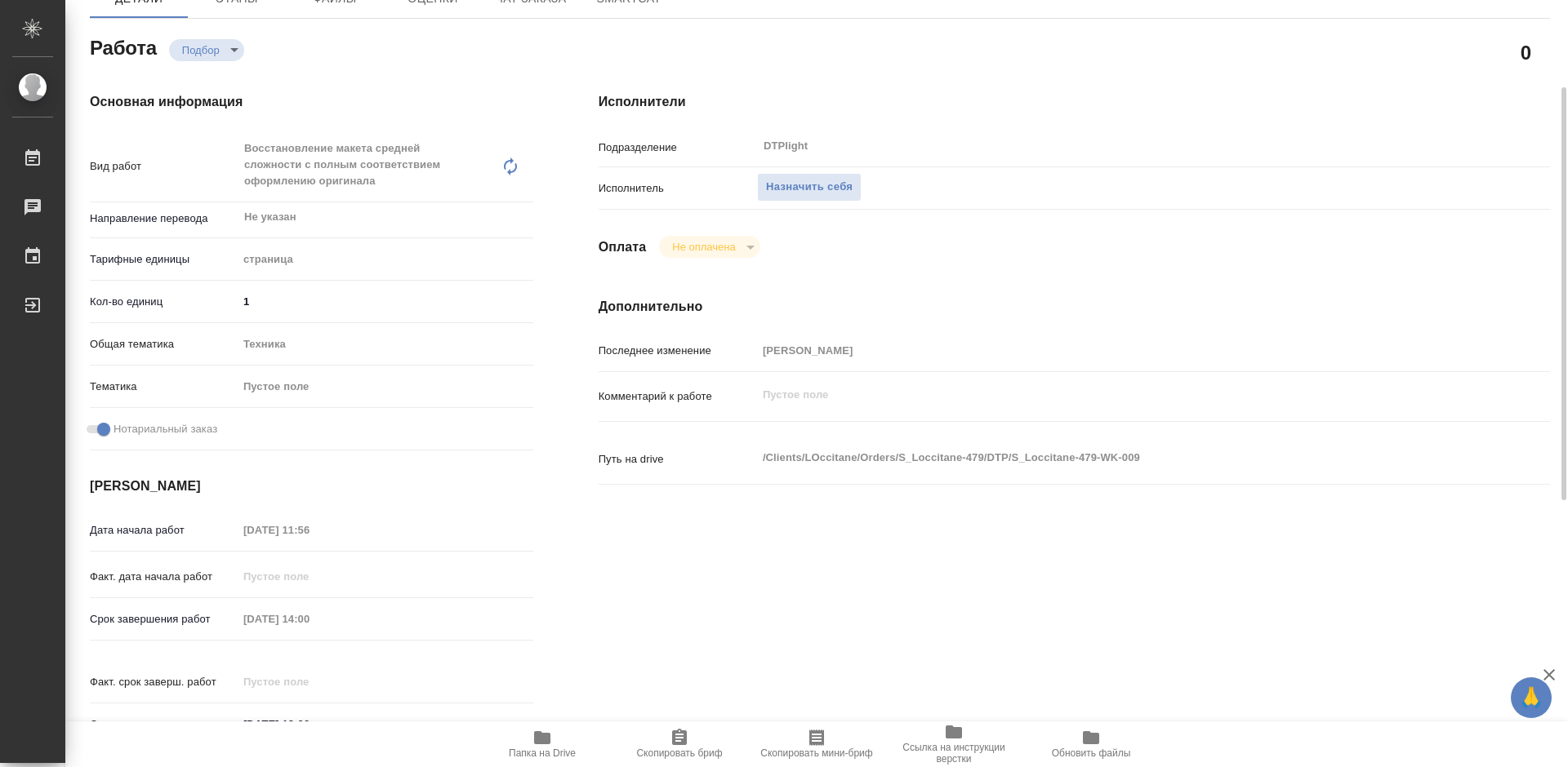
type textarea "x"
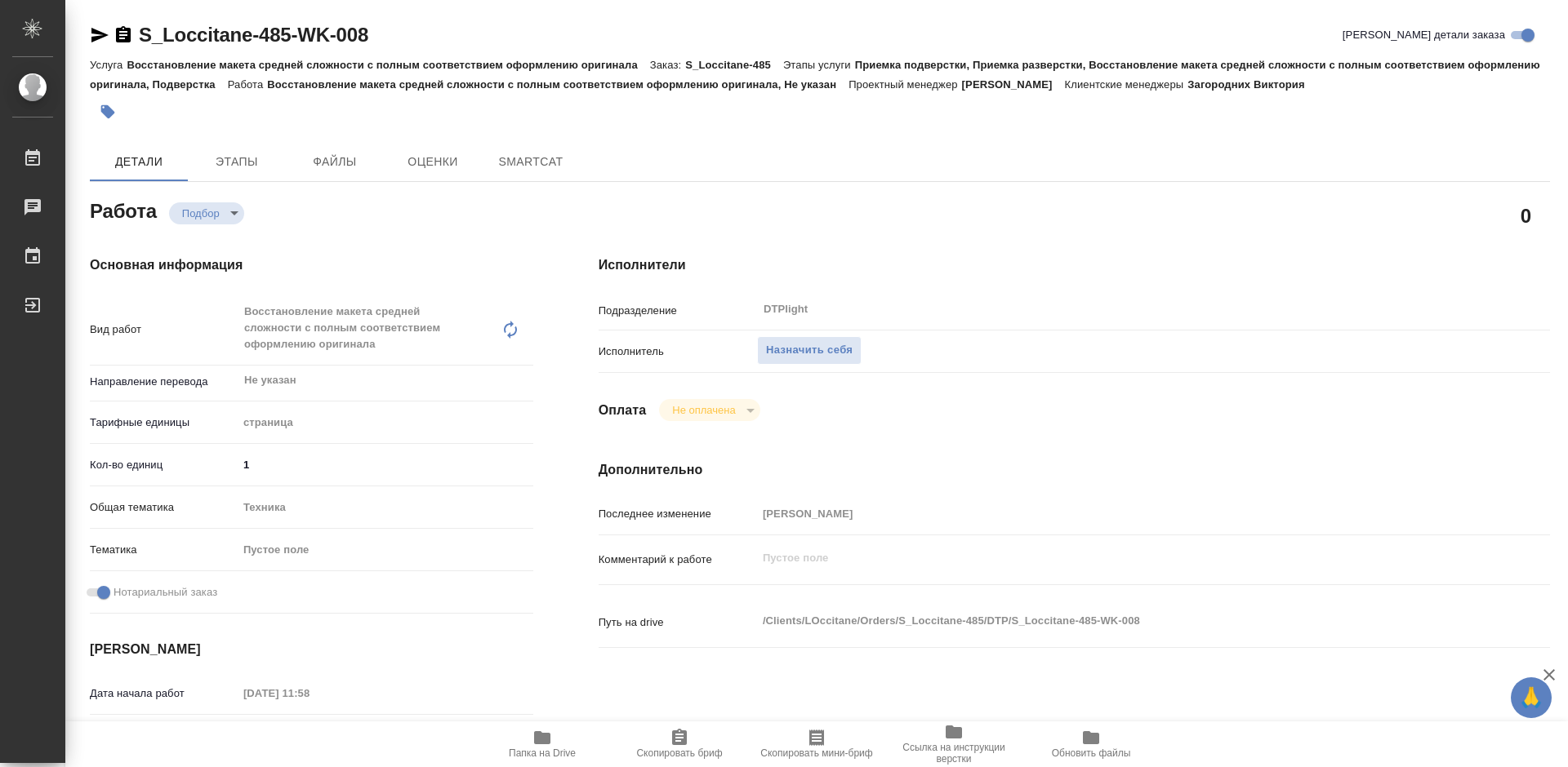
type textarea "x"
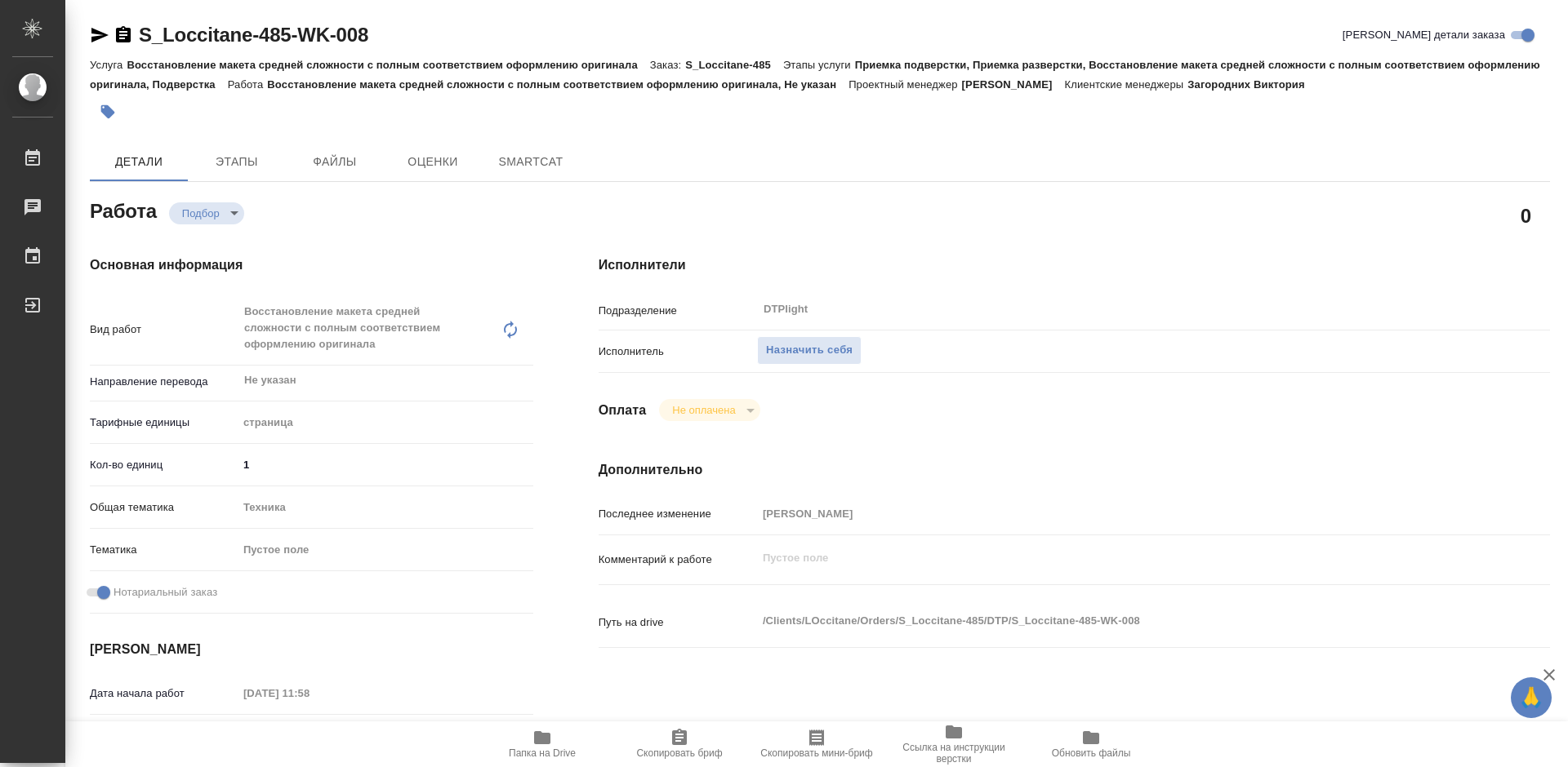
type textarea "x"
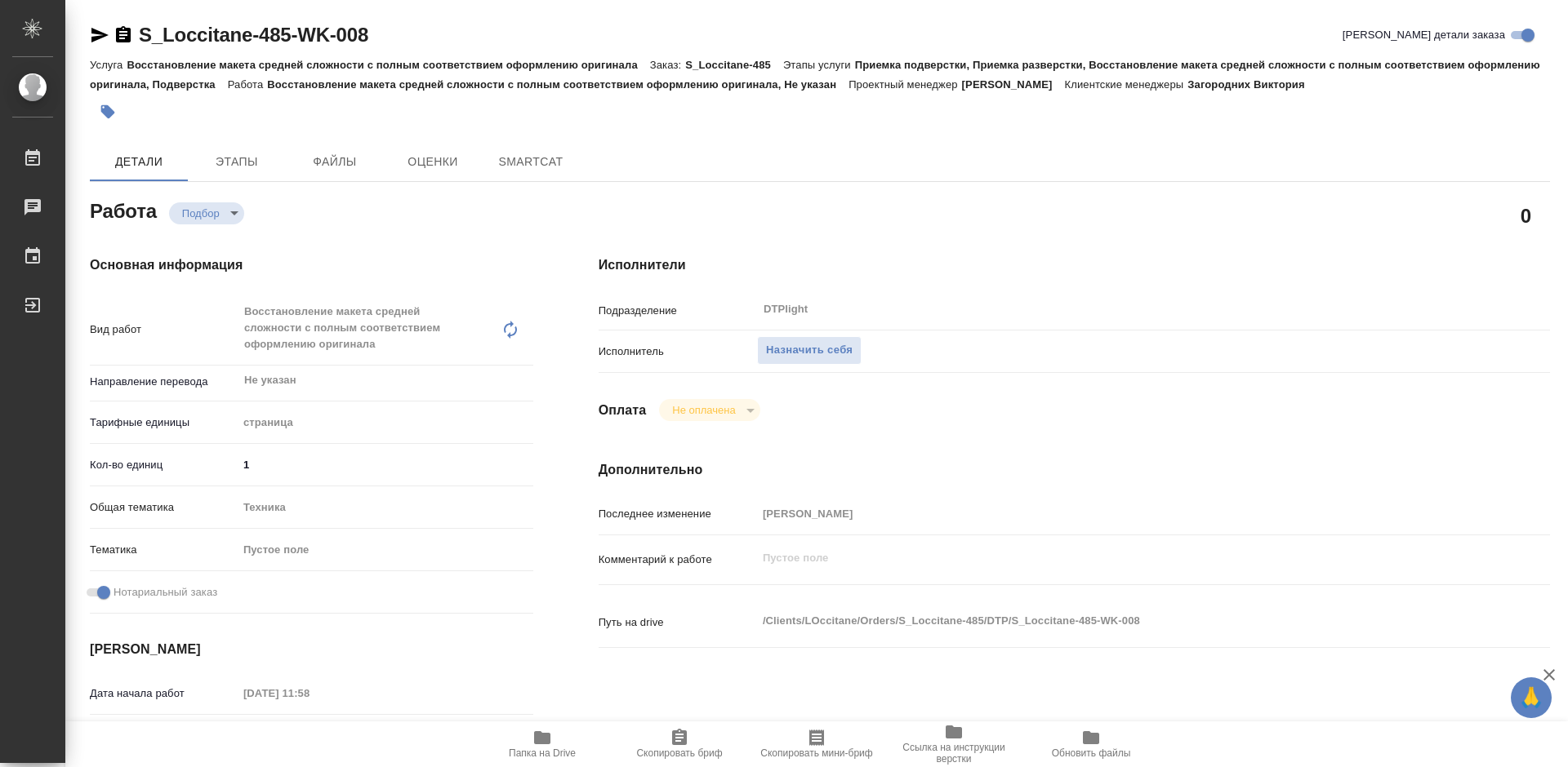
type textarea "x"
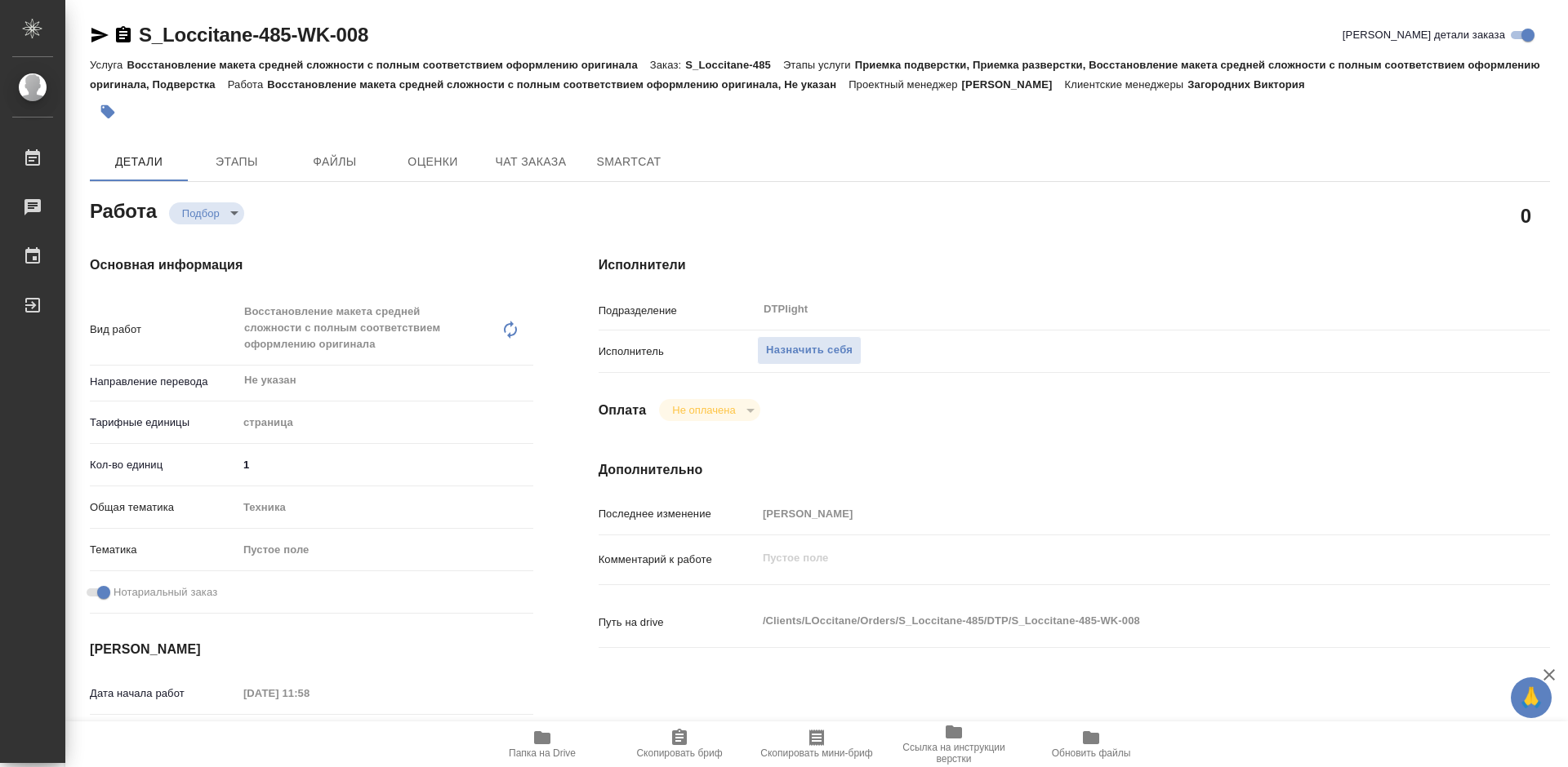
type textarea "x"
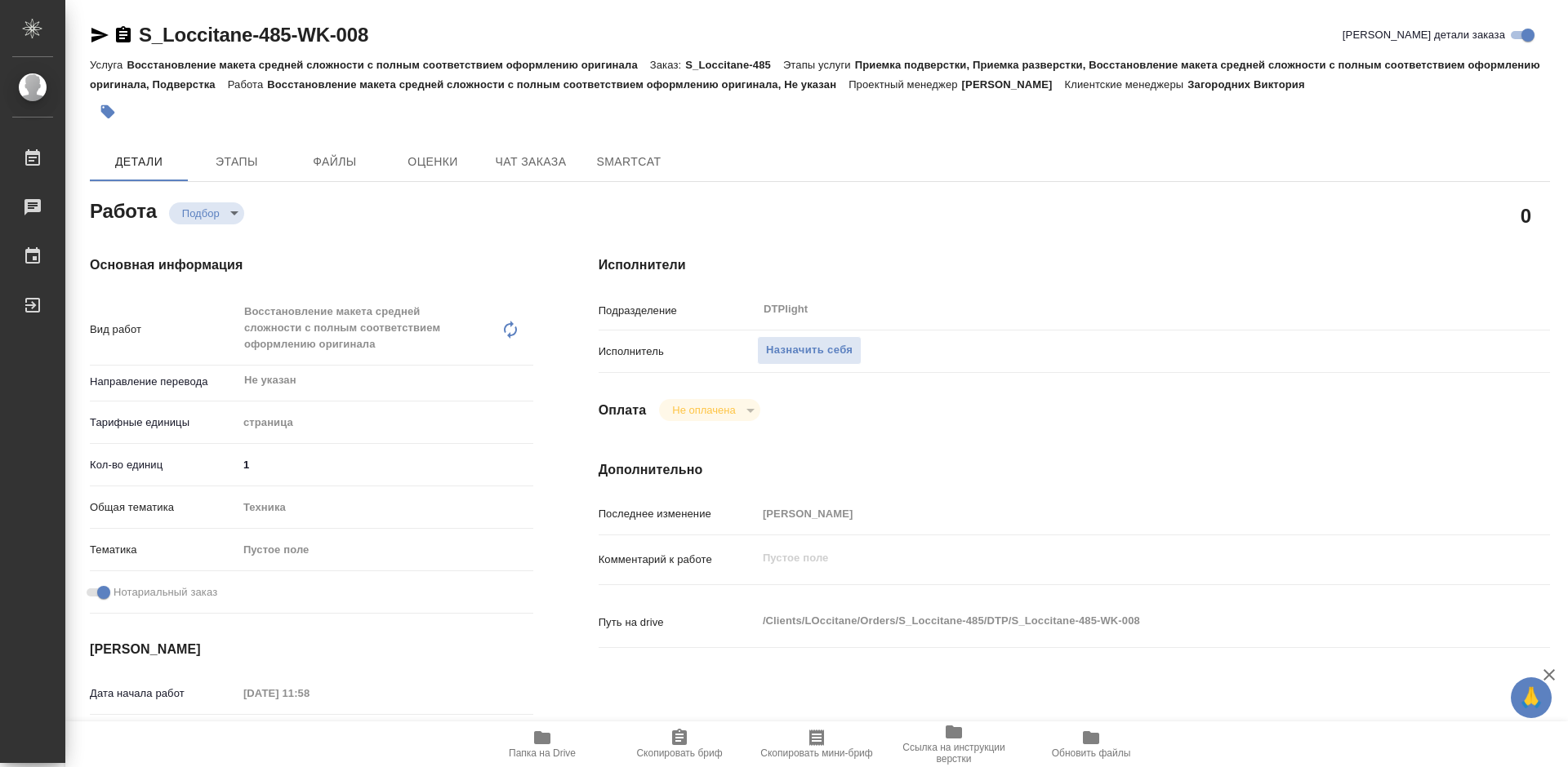
type textarea "x"
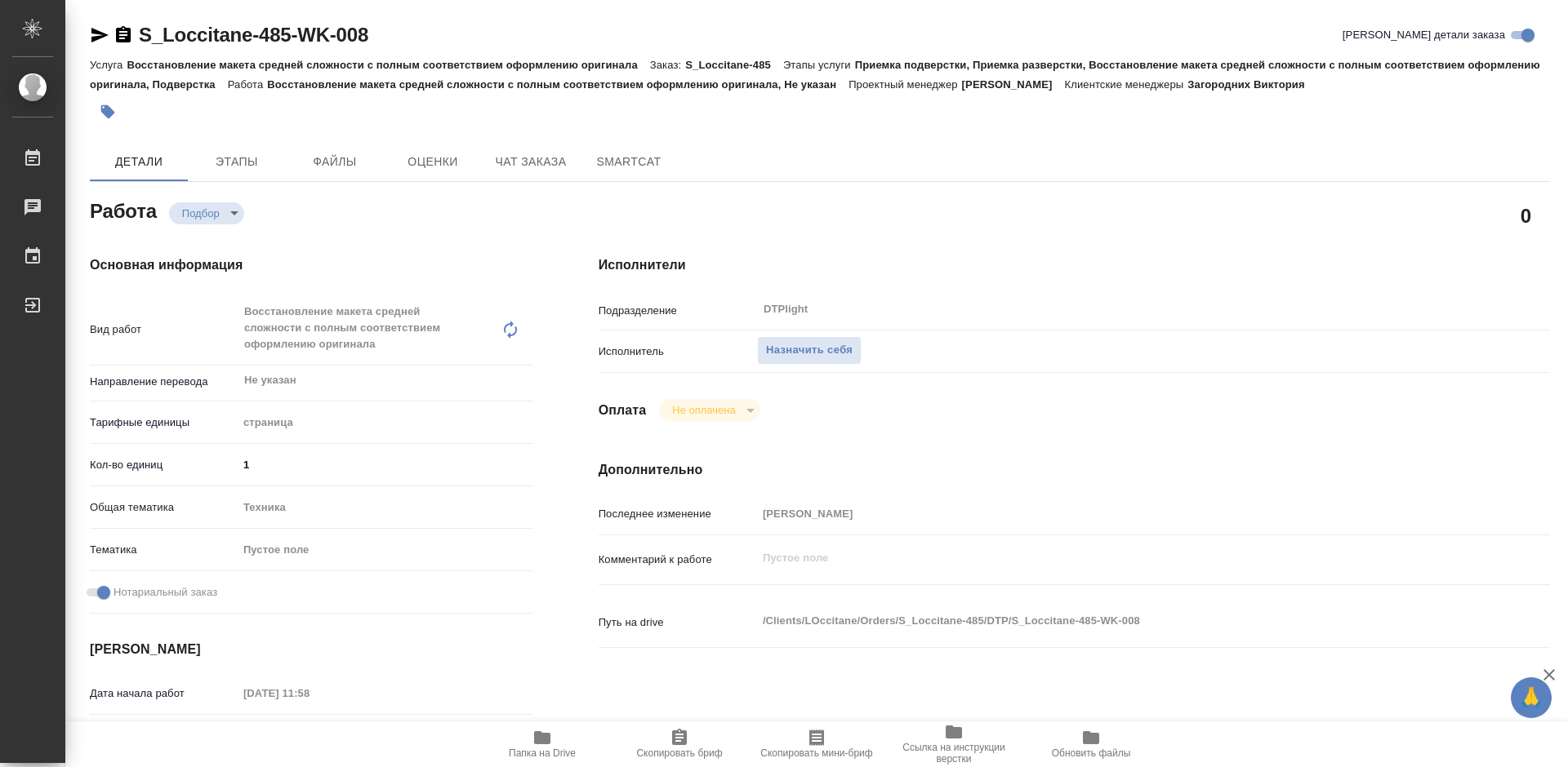
click at [531, 744] on span "Папка на Drive" at bounding box center [542, 744] width 118 height 31
